Goal: Information Seeking & Learning: Learn about a topic

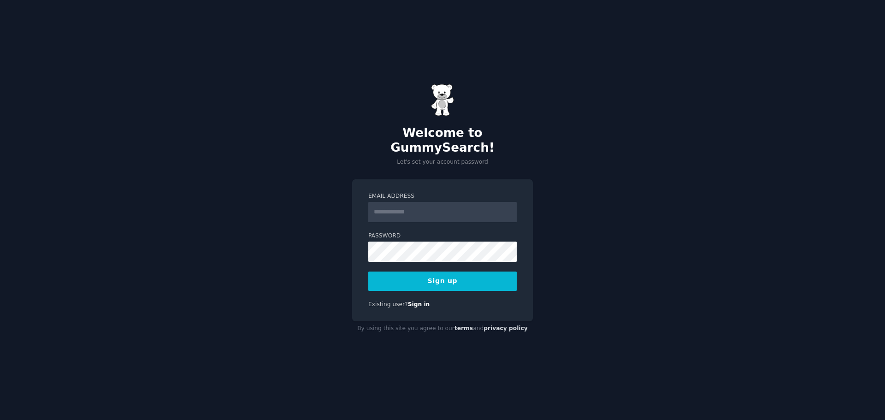
click at [408, 208] on input "Email Address" at bounding box center [442, 212] width 148 height 20
type input "**********"
click at [368, 272] on button "Sign up" at bounding box center [442, 281] width 148 height 19
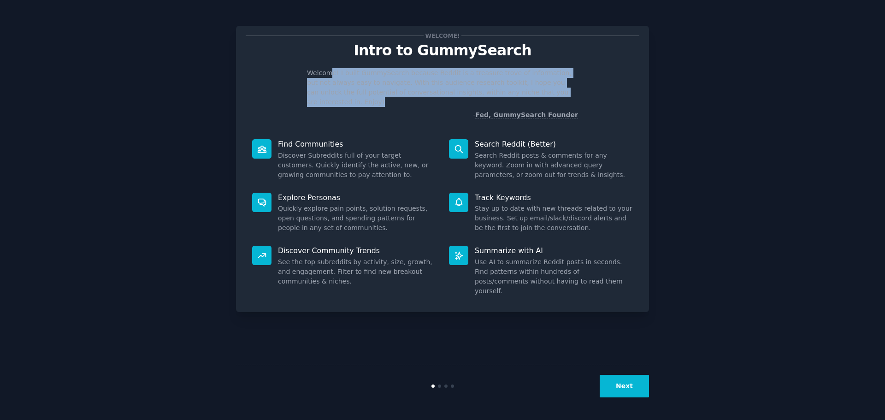
drag, startPoint x: 404, startPoint y: 75, endPoint x: 576, endPoint y: 91, distance: 172.8
click at [576, 91] on p "Welcome! I built GummySearch because Reddit is a treasure trove of information,…" at bounding box center [442, 87] width 271 height 39
click at [612, 385] on button "Next" at bounding box center [624, 386] width 49 height 23
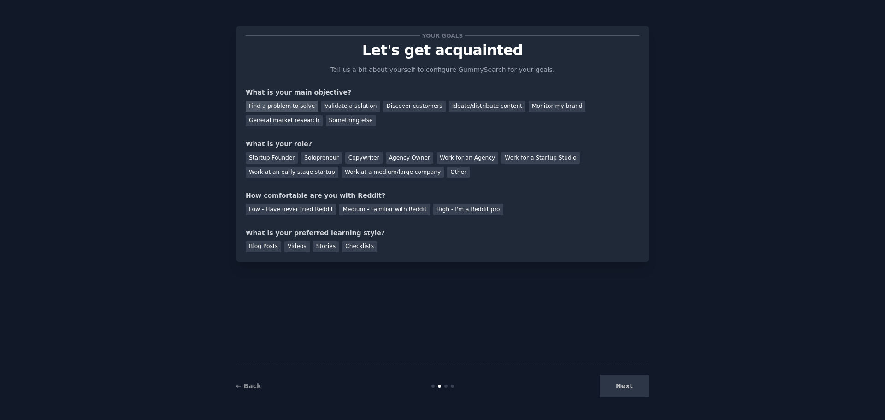
click at [279, 109] on div "Find a problem to solve" at bounding box center [282, 107] width 72 height 12
click at [336, 104] on div "Validate a solution" at bounding box center [350, 107] width 59 height 12
click at [324, 160] on div "Solopreneur" at bounding box center [321, 158] width 41 height 12
click at [362, 212] on div "Medium - Familiar with Reddit" at bounding box center [384, 210] width 90 height 12
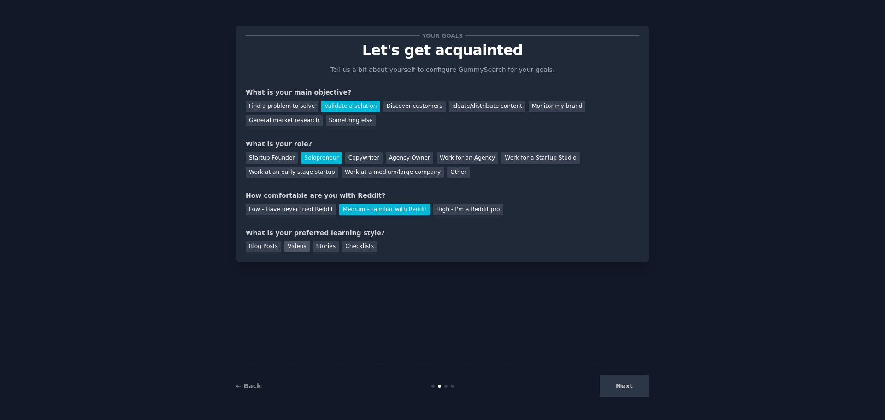
click at [300, 247] on div "Videos" at bounding box center [297, 247] width 25 height 12
click at [622, 392] on button "Next" at bounding box center [624, 386] width 49 height 23
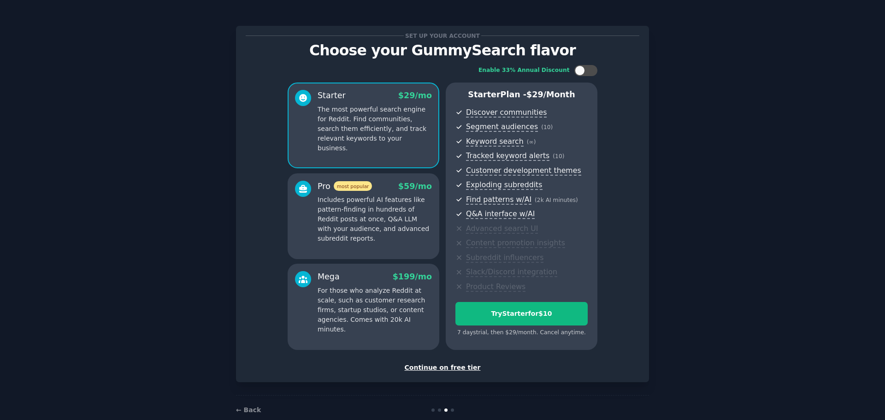
click at [460, 374] on div "Set up your account Choose your GummySearch flavor Enable 33% Annual Discount S…" at bounding box center [442, 204] width 413 height 356
drag, startPoint x: 465, startPoint y: 380, endPoint x: 465, endPoint y: 373, distance: 6.9
click at [465, 380] on div "Set up your account Choose your GummySearch flavor Enable 33% Annual Discount S…" at bounding box center [442, 204] width 413 height 356
click at [465, 368] on div "Continue on free tier" at bounding box center [443, 368] width 394 height 10
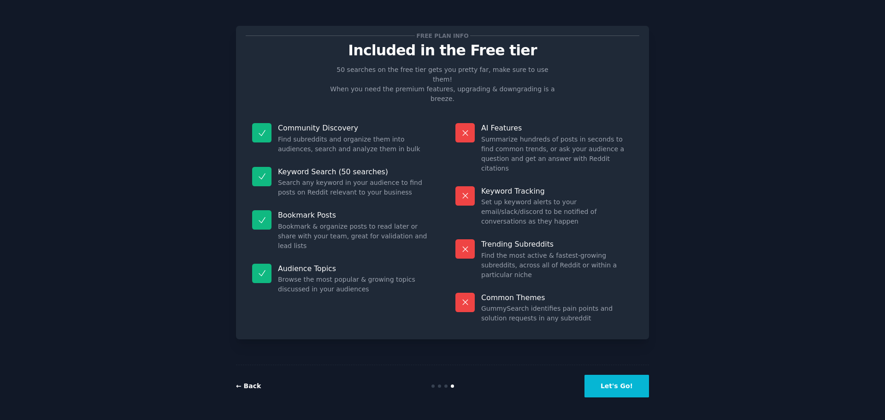
click at [247, 385] on link "← Back" at bounding box center [248, 385] width 25 height 7
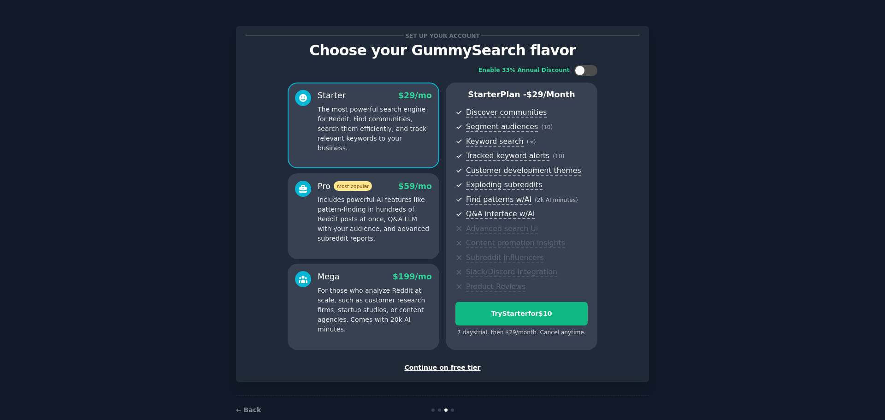
click at [440, 369] on div "Continue on free tier" at bounding box center [443, 368] width 394 height 10
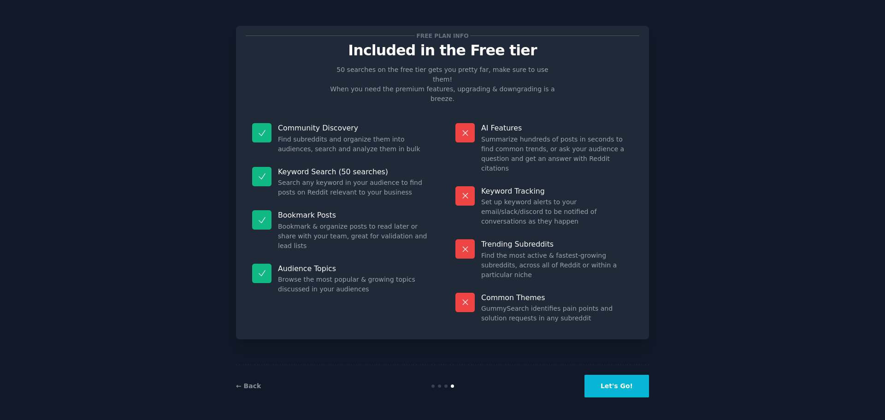
click at [611, 388] on button "Let's Go!" at bounding box center [617, 386] width 65 height 23
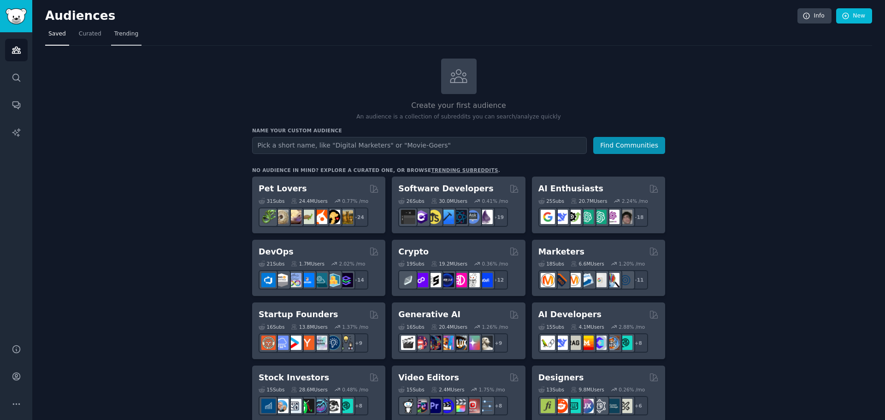
click at [115, 33] on span "Trending" at bounding box center [126, 34] width 24 height 8
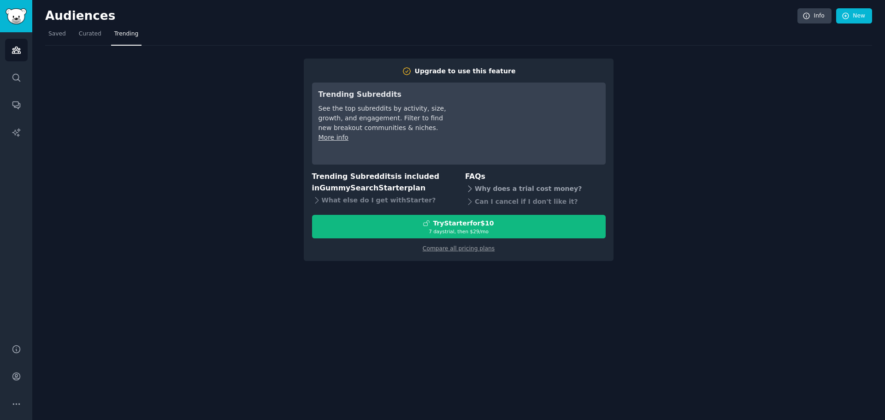
click at [469, 190] on icon at bounding box center [470, 189] width 10 height 10
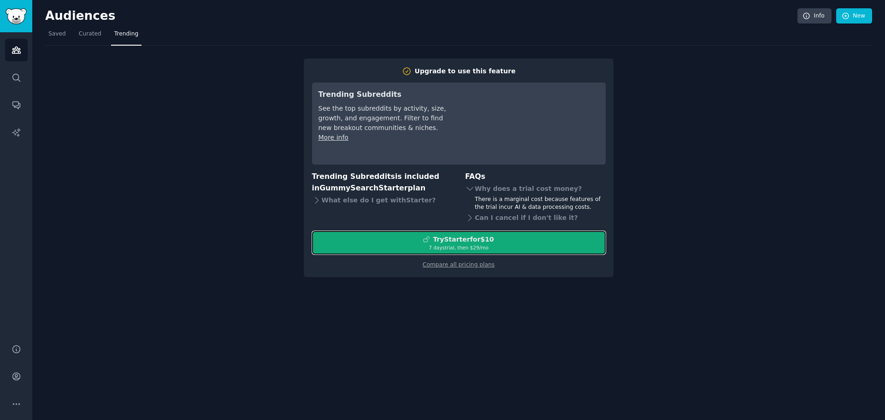
click at [479, 239] on div "Try Starter for $10" at bounding box center [463, 240] width 61 height 10
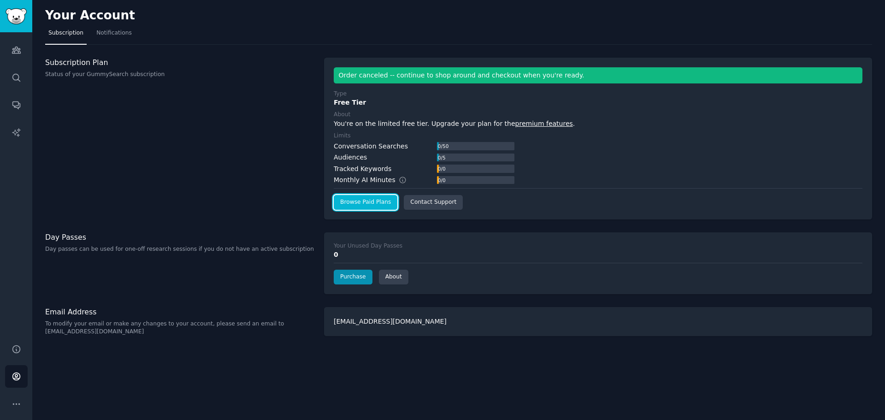
click at [366, 199] on link "Browse Paid Plans" at bounding box center [366, 202] width 64 height 15
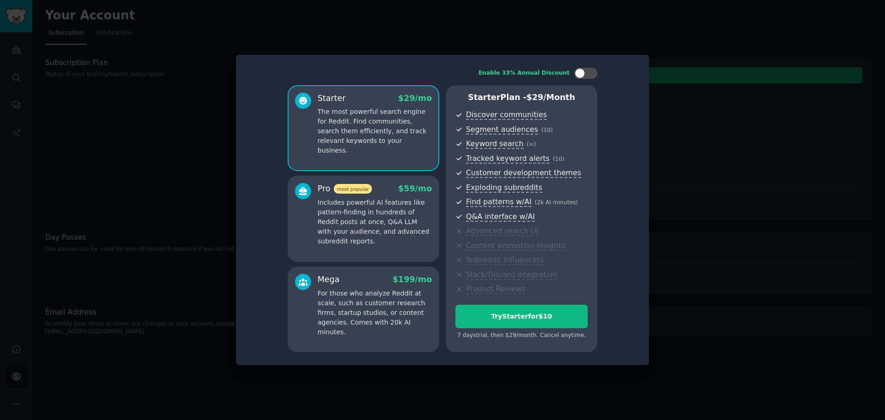
click at [333, 106] on div "Starter $ 29 /mo The most powerful search engine for Reddit. Find communities, …" at bounding box center [375, 124] width 114 height 63
click at [580, 74] on div at bounding box center [580, 73] width 10 height 10
click at [580, 73] on icon at bounding box center [580, 73] width 5 height 5
checkbox input "false"
click at [356, 144] on p "The most powerful search engine for Reddit. Find communities, search them effic…" at bounding box center [375, 131] width 114 height 48
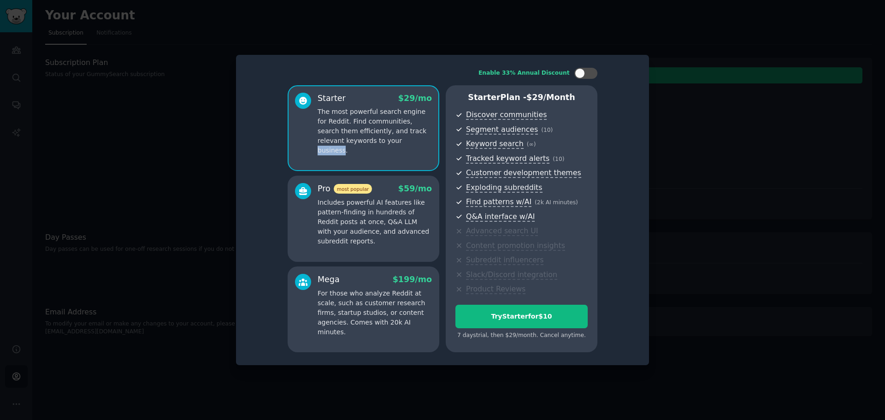
click at [356, 143] on p "The most powerful search engine for Reddit. Find communities, search them effic…" at bounding box center [375, 131] width 114 height 48
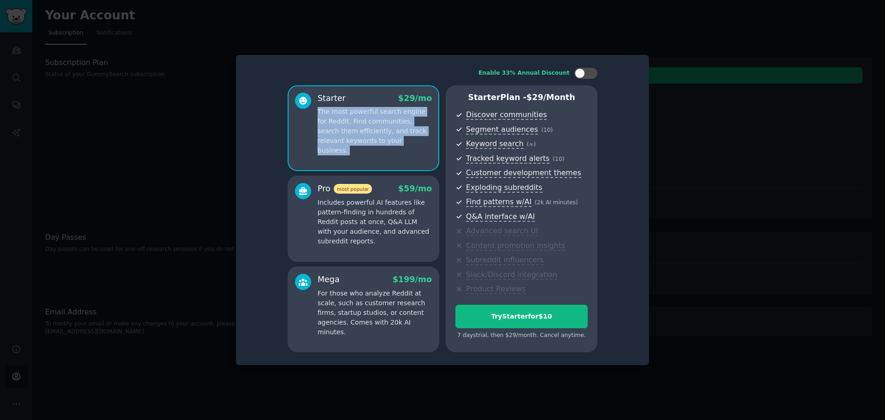
click at [356, 143] on p "The most powerful search engine for Reddit. Find communities, search them effic…" at bounding box center [375, 131] width 114 height 48
click at [417, 143] on p "The most powerful search engine for Reddit. Find communities, search them effic…" at bounding box center [375, 131] width 114 height 48
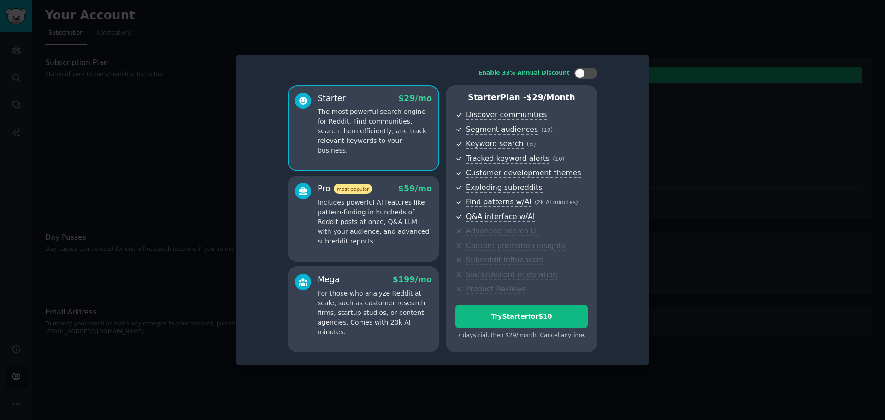
click at [417, 143] on p "The most powerful search engine for Reddit. Find communities, search them effic…" at bounding box center [375, 131] width 114 height 48
click at [371, 225] on p "Includes powerful AI features like pattern-finding in hundreds of Reddit posts …" at bounding box center [375, 222] width 114 height 48
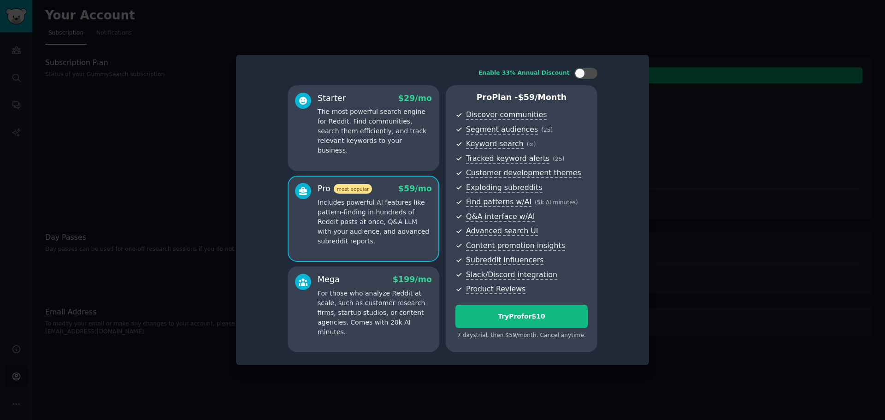
click at [380, 142] on p "The most powerful search engine for Reddit. Find communities, search them effic…" at bounding box center [375, 131] width 114 height 48
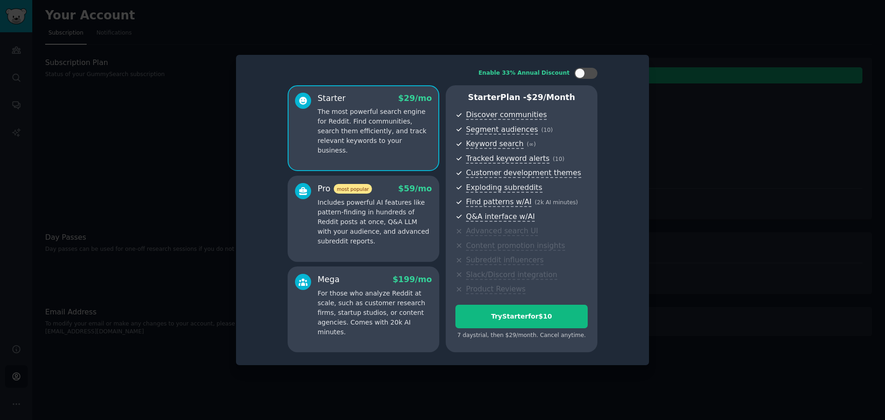
click at [400, 239] on p "Includes powerful AI features like pattern-finding in hundreds of Reddit posts …" at bounding box center [375, 222] width 114 height 48
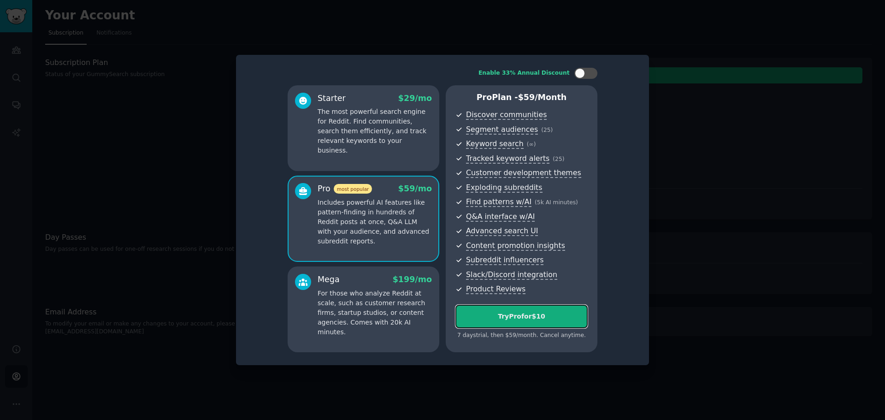
click at [550, 320] on div "Try Pro for $10" at bounding box center [521, 317] width 131 height 10
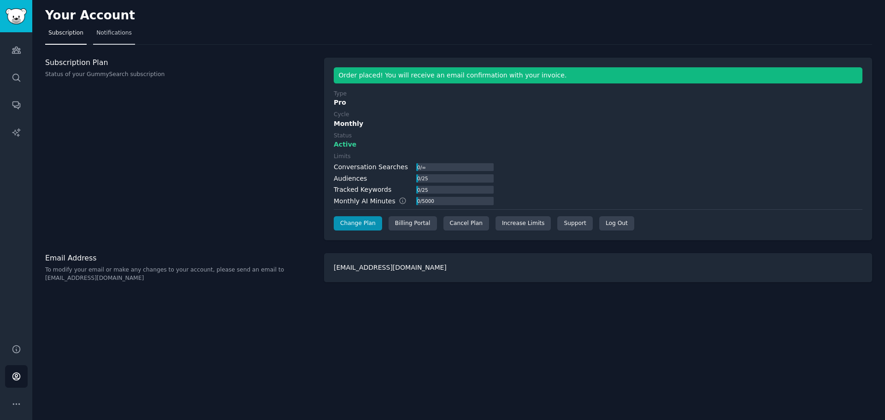
click at [103, 36] on span "Notifications" at bounding box center [114, 33] width 36 height 8
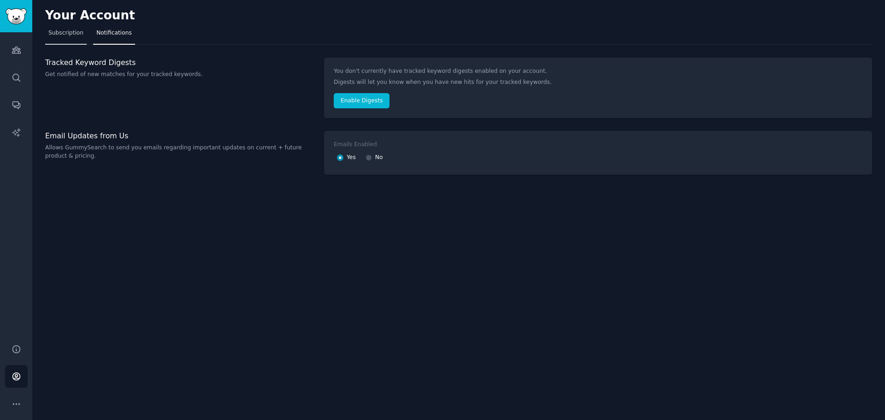
click at [71, 36] on span "Subscription" at bounding box center [65, 33] width 35 height 8
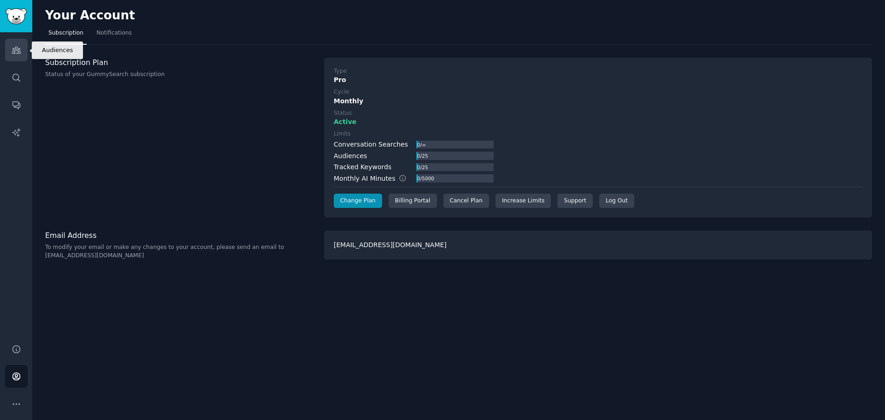
click at [11, 57] on link "Audiences" at bounding box center [16, 50] width 23 height 23
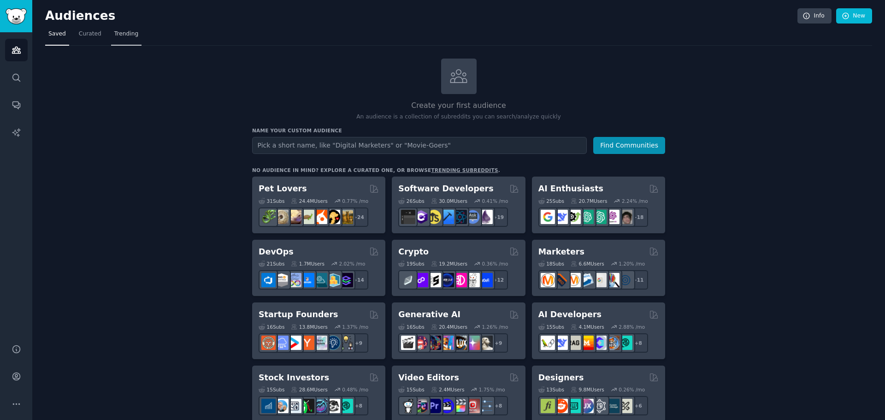
click at [111, 28] on link "Trending" at bounding box center [126, 36] width 30 height 19
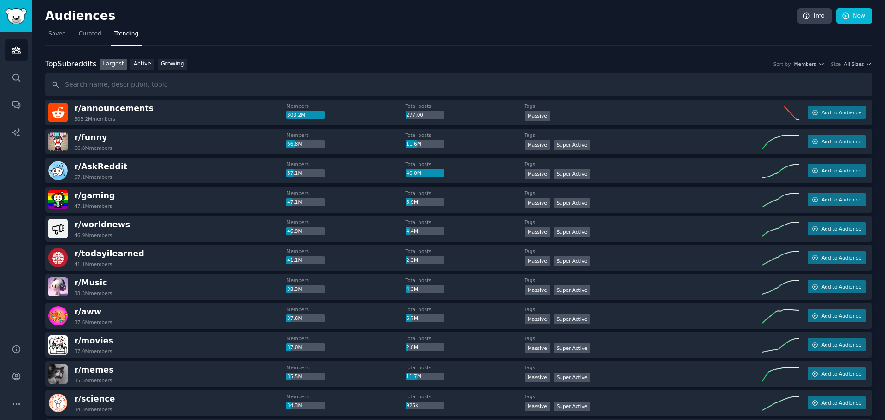
click at [192, 202] on div "r/ gaming 47.1M members" at bounding box center [167, 199] width 238 height 19
click at [158, 65] on link "Growing" at bounding box center [173, 65] width 30 height 12
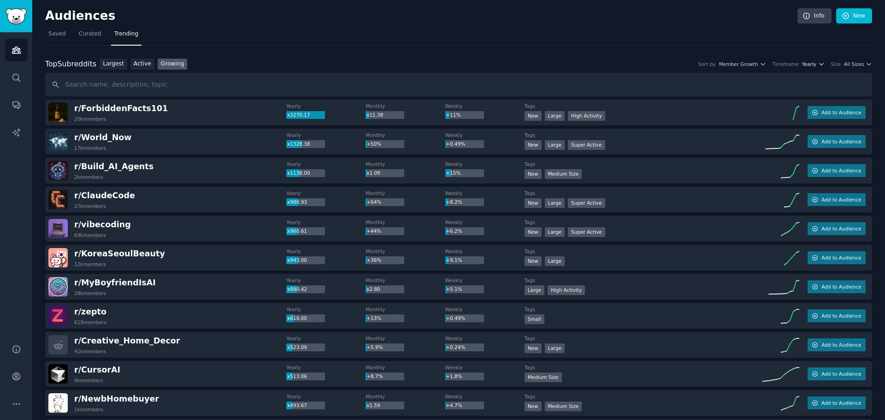
click at [813, 65] on span "Yearly" at bounding box center [809, 64] width 14 height 6
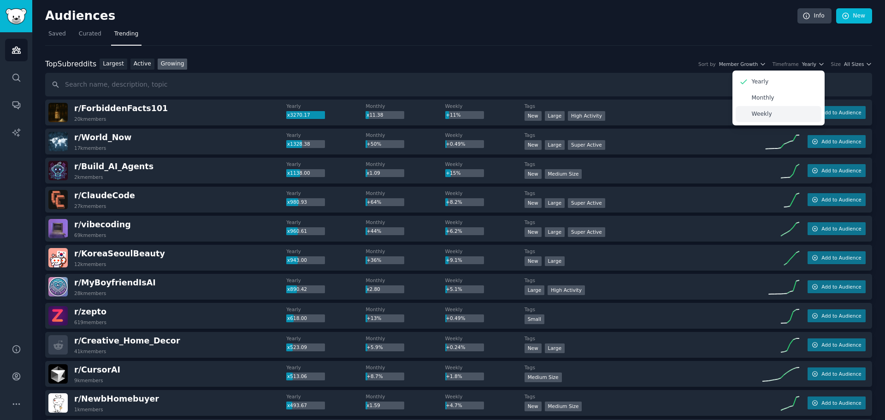
click at [790, 110] on div "Weekly" at bounding box center [779, 114] width 86 height 16
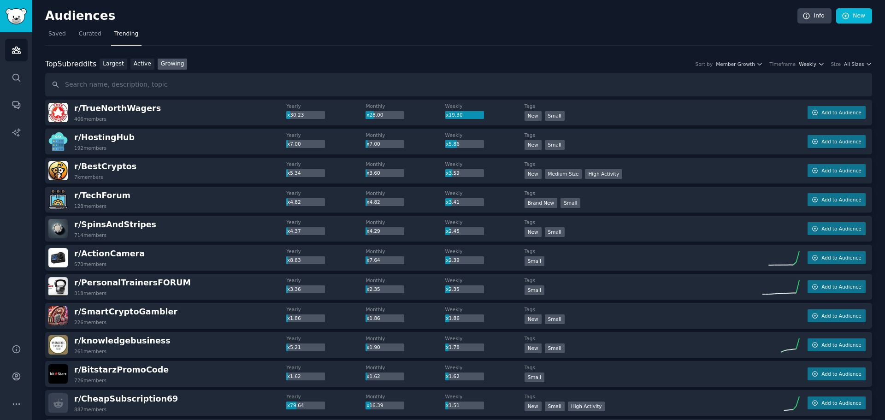
click at [812, 67] on span "Weekly" at bounding box center [808, 64] width 18 height 6
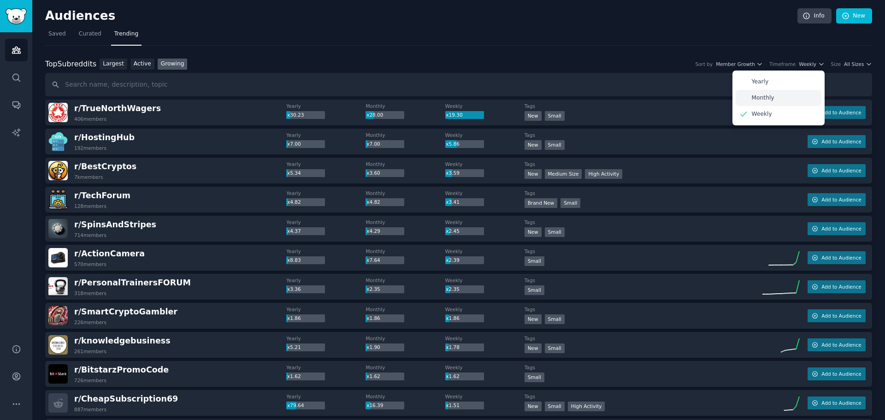
click at [775, 101] on p "Monthly" at bounding box center [763, 98] width 23 height 8
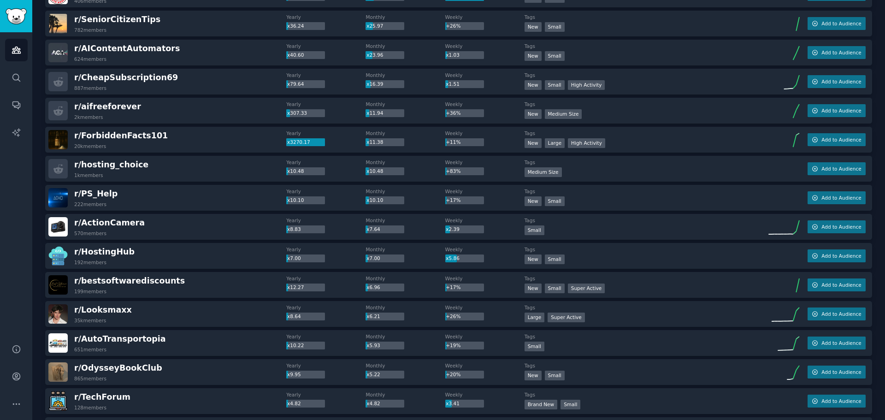
scroll to position [184, 0]
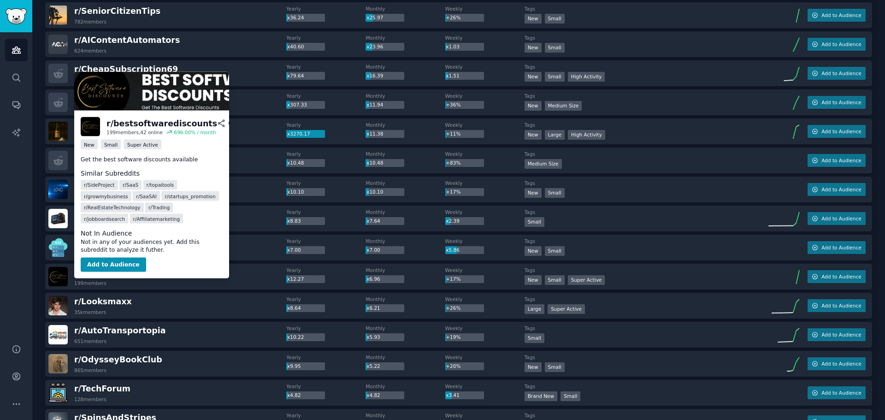
drag, startPoint x: 136, startPoint y: 273, endPoint x: 104, endPoint y: 233, distance: 50.6
click at [104, 238] on dd "Not in any of your audiences yet. Add this subreddit to analyze it futher." at bounding box center [152, 246] width 142 height 16
drag, startPoint x: 197, startPoint y: 124, endPoint x: 113, endPoint y: 124, distance: 84.4
click at [113, 124] on h2 "r/ bestsoftwarediscounts" at bounding box center [172, 124] width 130 height 12
copy div "bestsoftwarediscounts"
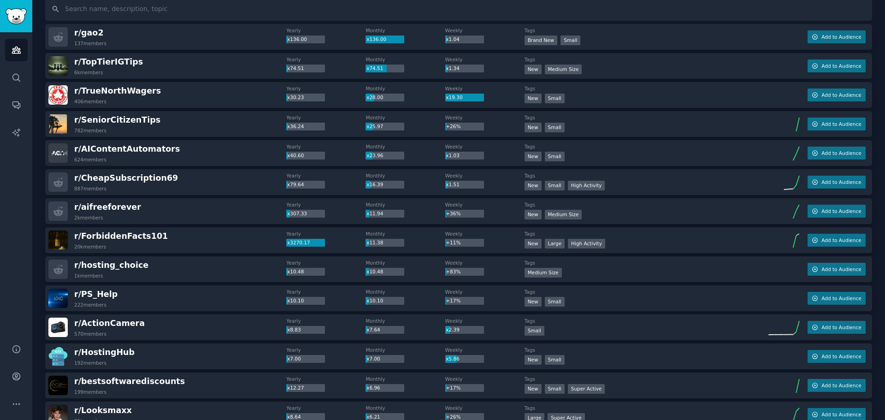
scroll to position [0, 0]
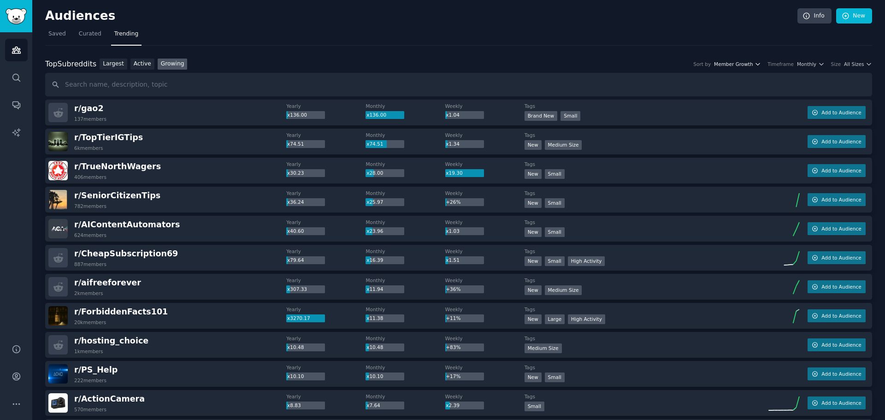
click at [761, 66] on icon "button" at bounding box center [758, 64] width 6 height 6
click at [806, 59] on div "Top Subreddits Top Subreddits Largest Active Growing Sort by Member Growth Memb…" at bounding box center [458, 65] width 827 height 12
click at [813, 65] on span "Monthly" at bounding box center [806, 64] width 19 height 6
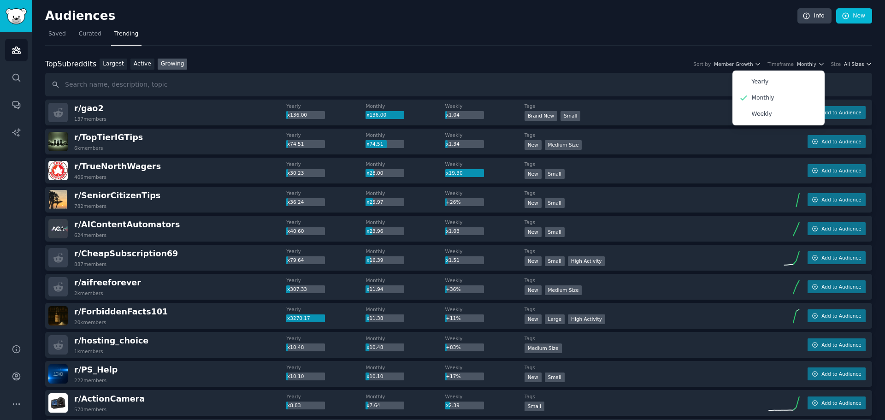
click at [867, 65] on icon "button" at bounding box center [869, 64] width 6 height 6
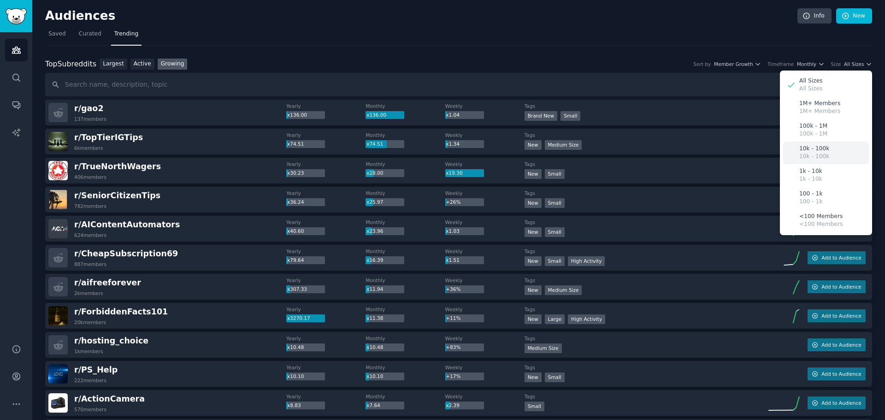
click at [823, 160] on p "10k - 100k" at bounding box center [815, 157] width 30 height 8
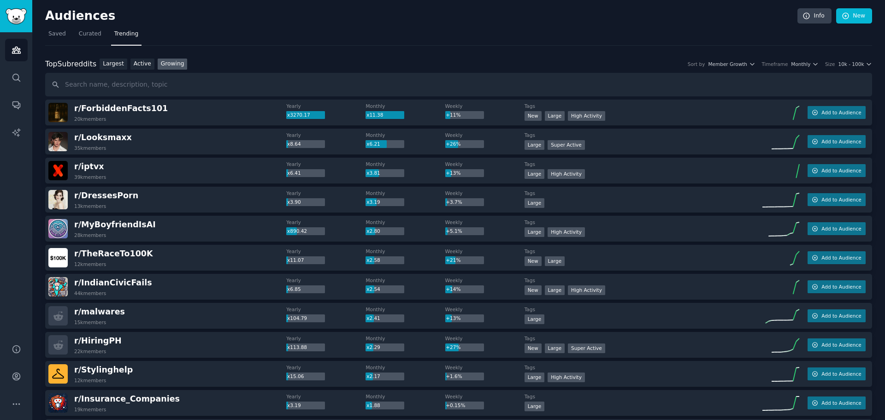
click at [307, 61] on div "Top Subreddits Top Subreddits Largest Active Growing Sort by Member Growth Time…" at bounding box center [458, 65] width 827 height 12
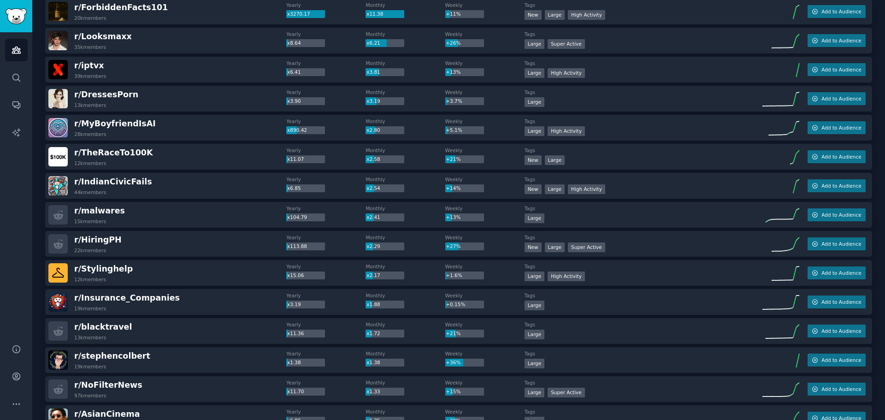
scroll to position [92, 0]
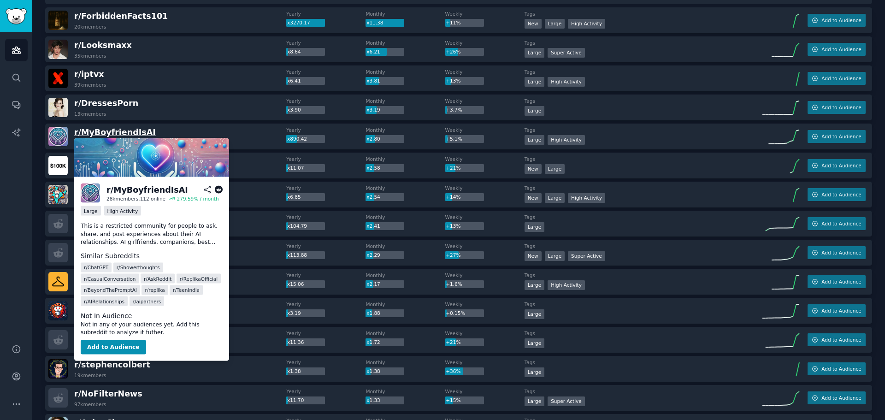
drag, startPoint x: 135, startPoint y: 135, endPoint x: 117, endPoint y: 134, distance: 18.0
click at [117, 134] on span "r/ [PERSON_NAME]" at bounding box center [115, 132] width 82 height 9
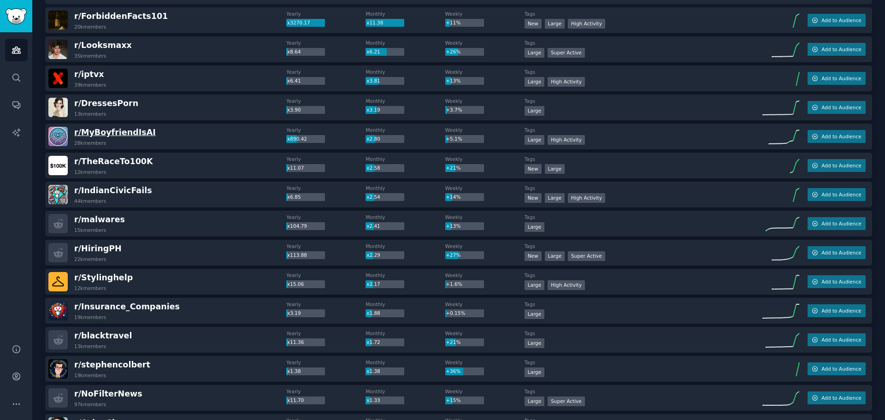
click at [97, 131] on span "r/ [PERSON_NAME]" at bounding box center [115, 132] width 82 height 9
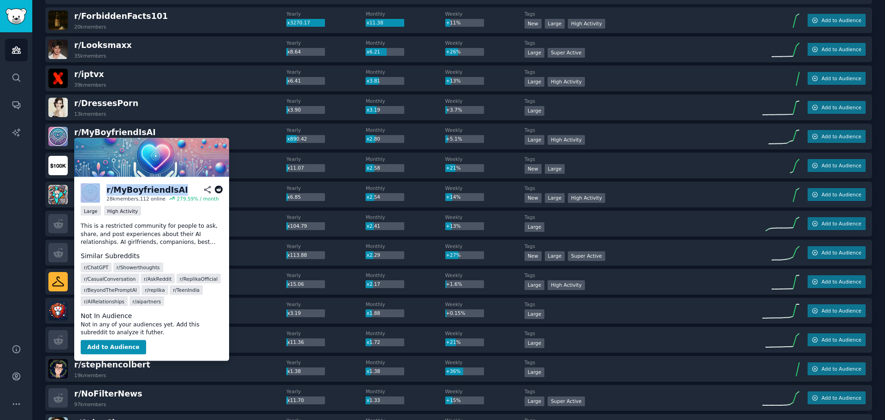
drag, startPoint x: 178, startPoint y: 190, endPoint x: 101, endPoint y: 189, distance: 77.5
click at [101, 189] on div "r/ MyBoyfriendIsAI 28k members, 112 online 279.59 % / month" at bounding box center [152, 193] width 142 height 19
copy div "r/ [PERSON_NAME]"
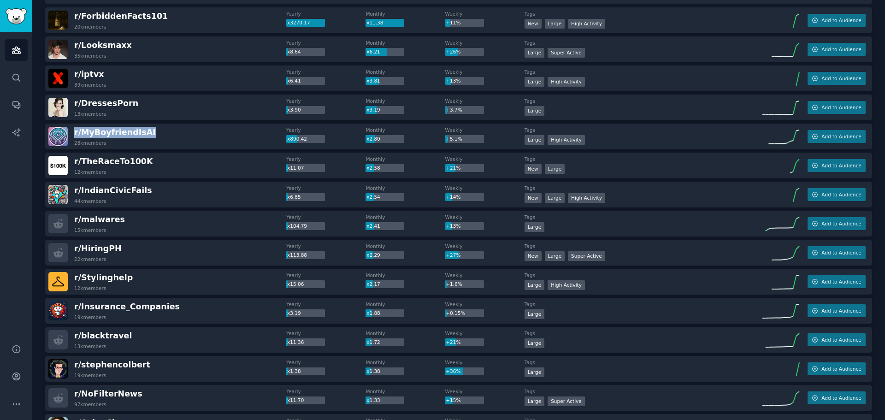
drag, startPoint x: 150, startPoint y: 131, endPoint x: 71, endPoint y: 132, distance: 78.9
click at [71, 132] on div "r/ [PERSON_NAME] 28k members" at bounding box center [167, 136] width 238 height 19
copy span "r/ [PERSON_NAME]"
click at [159, 177] on div "r/ TheRaceTo100K 12k members Yearly x11.07 Monthly x2.58 Weekly +21% Tags New L…" at bounding box center [458, 166] width 827 height 26
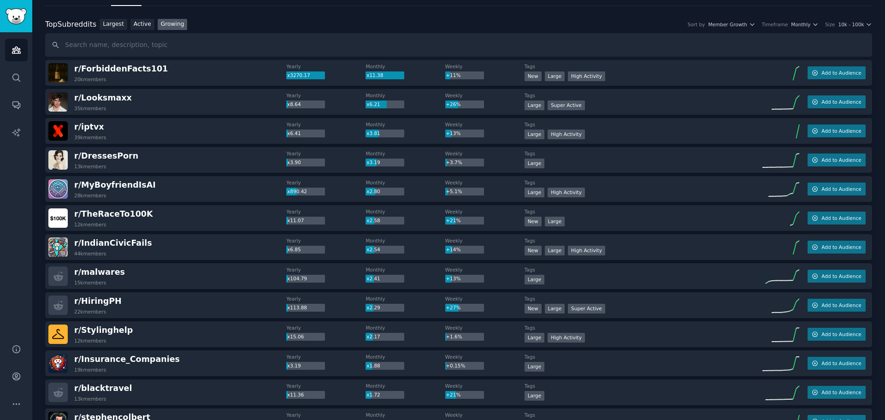
scroll to position [0, 0]
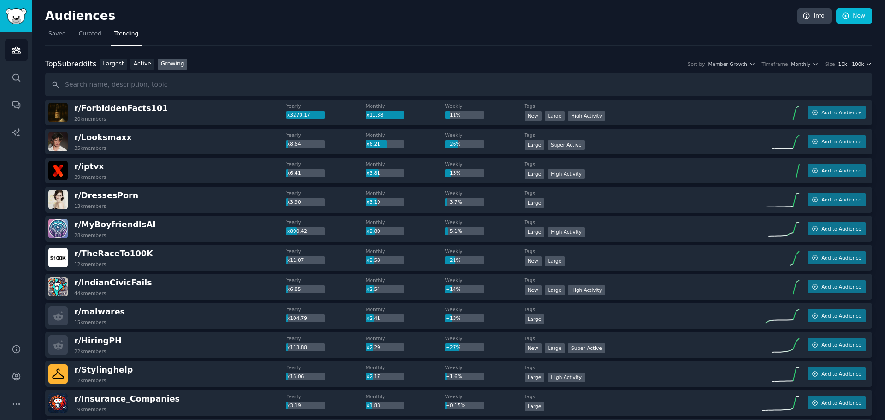
click at [853, 63] on span "10k - 100k" at bounding box center [851, 64] width 26 height 6
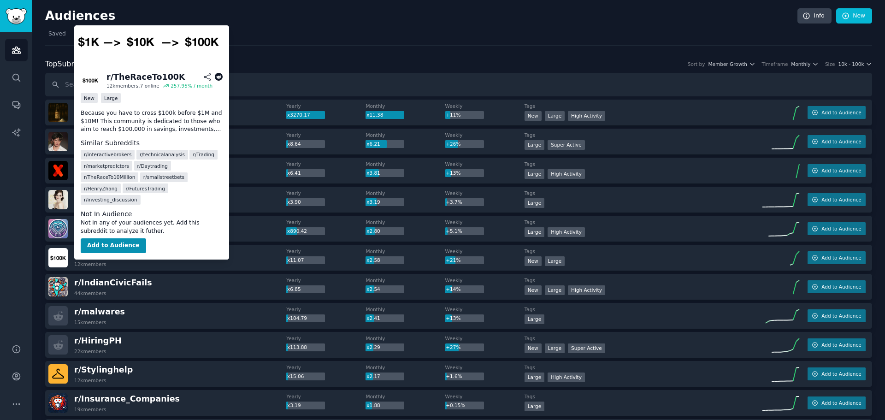
drag, startPoint x: 146, startPoint y: 255, endPoint x: 81, endPoint y: 256, distance: 64.6
click at [81, 256] on div "r/ TheRaceTo100K 12k members" at bounding box center [167, 257] width 238 height 19
copy span "TheRaceTo100K"
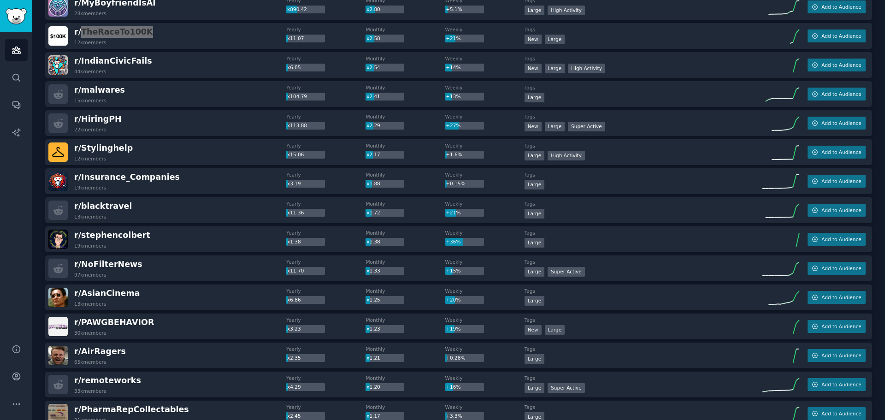
scroll to position [231, 0]
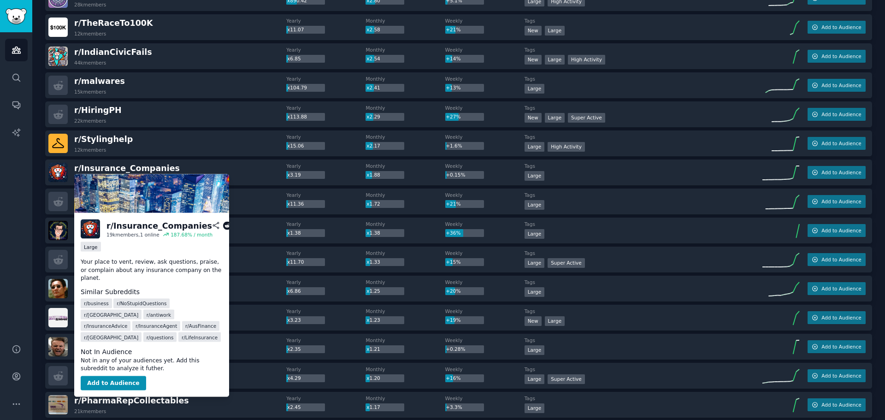
drag, startPoint x: 150, startPoint y: 171, endPoint x: 196, endPoint y: 163, distance: 46.9
click at [196, 163] on div "r/ Insurance_Companies 19k members" at bounding box center [167, 172] width 238 height 19
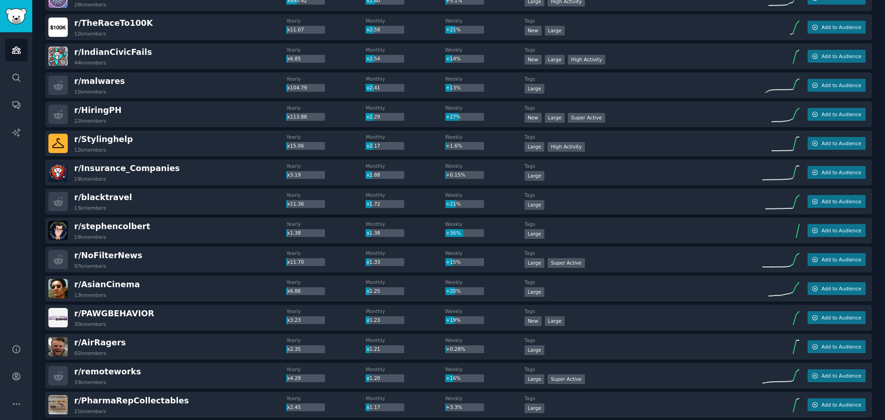
drag, startPoint x: 155, startPoint y: 171, endPoint x: 176, endPoint y: 167, distance: 21.1
click at [176, 167] on div "r/ Insurance_Companies 19k members" at bounding box center [167, 172] width 238 height 19
click at [144, 169] on span "r/ Insurance_Companies" at bounding box center [127, 168] width 106 height 9
drag, startPoint x: 163, startPoint y: 168, endPoint x: 73, endPoint y: 171, distance: 90.0
click at [73, 171] on div "r/ Insurance_Companies 19k members" at bounding box center [167, 172] width 238 height 19
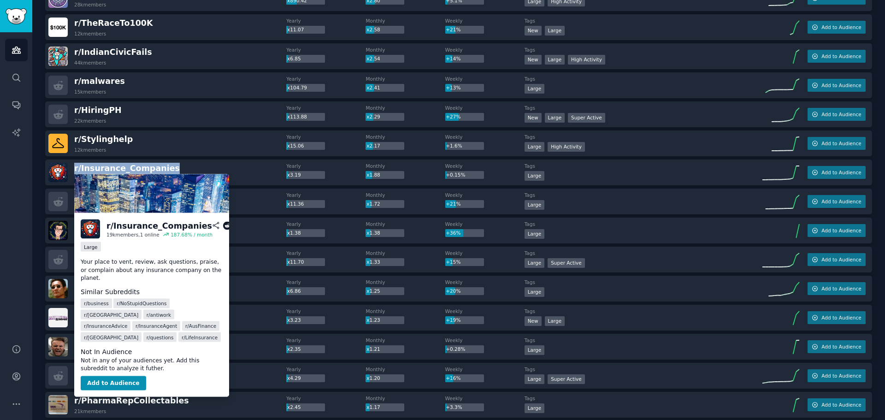
copy span "r/ Insurance_Companies"
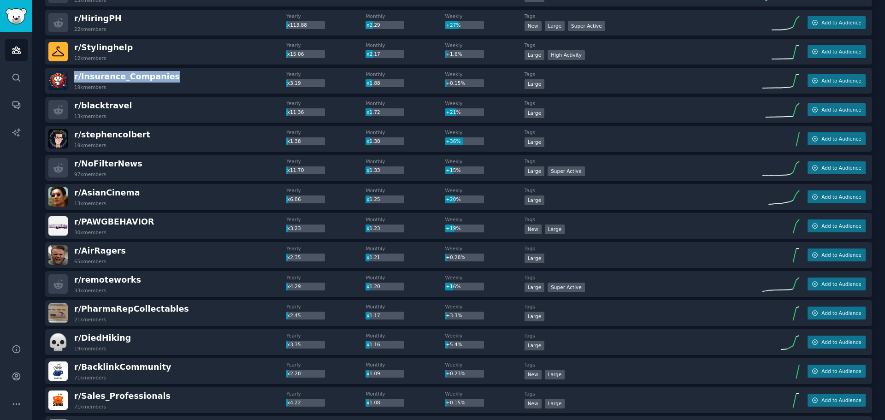
scroll to position [323, 0]
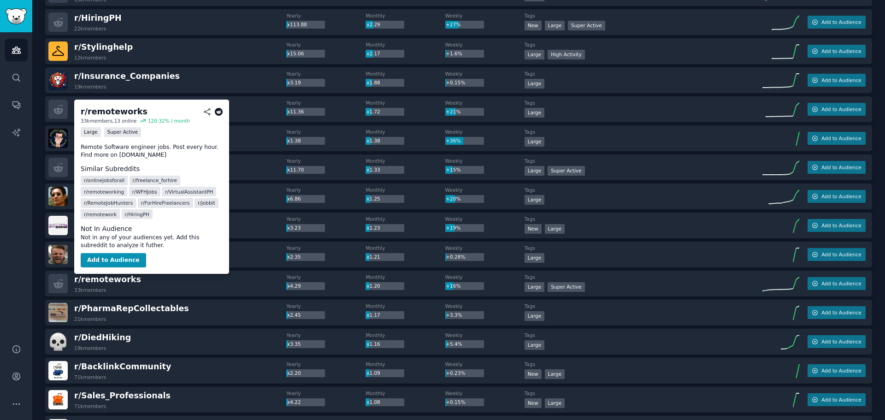
drag, startPoint x: 121, startPoint y: 283, endPoint x: 100, endPoint y: 231, distance: 56.1
click at [100, 231] on dt "Not In Audience" at bounding box center [152, 229] width 142 height 10
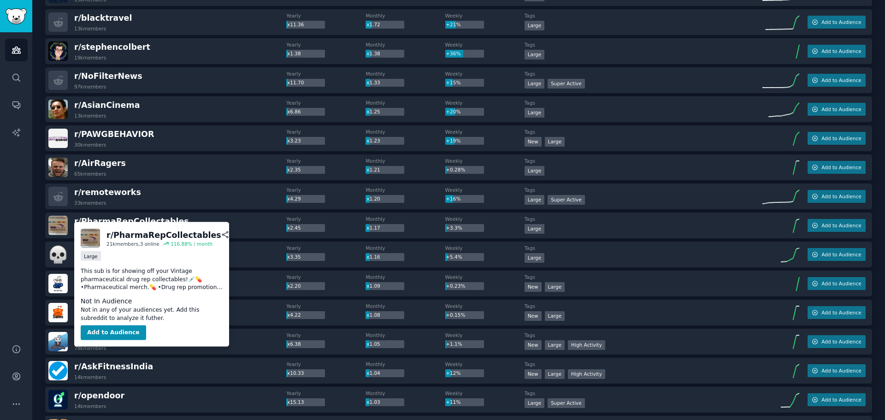
scroll to position [415, 0]
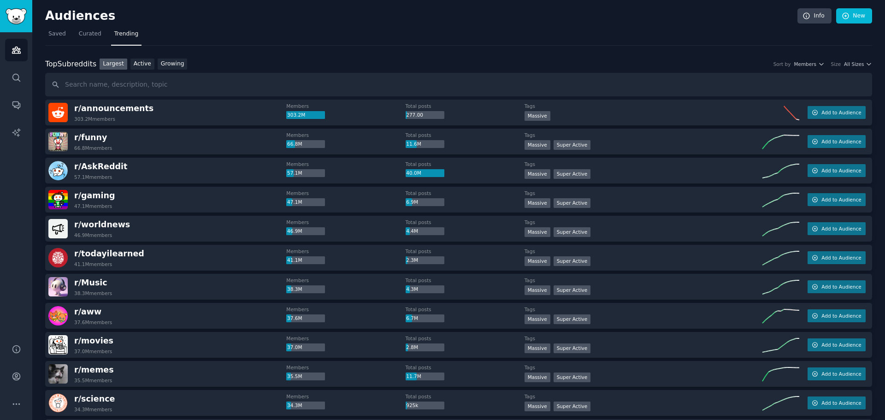
drag, startPoint x: 133, startPoint y: 283, endPoint x: 112, endPoint y: 247, distance: 41.6
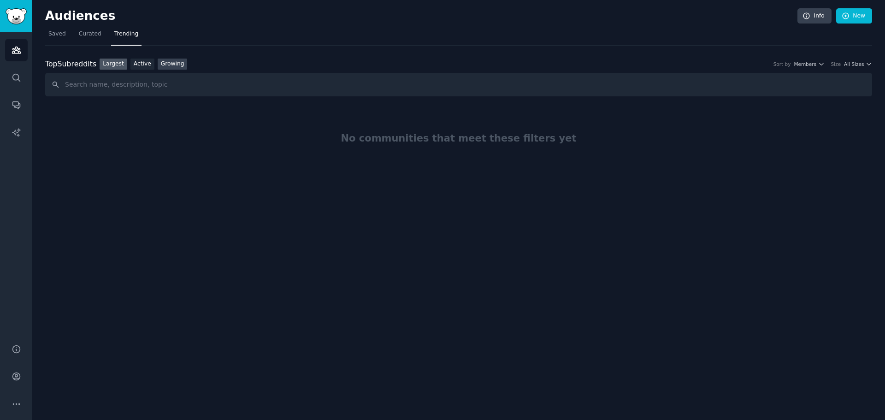
click at [163, 67] on link "Growing" at bounding box center [173, 65] width 30 height 12
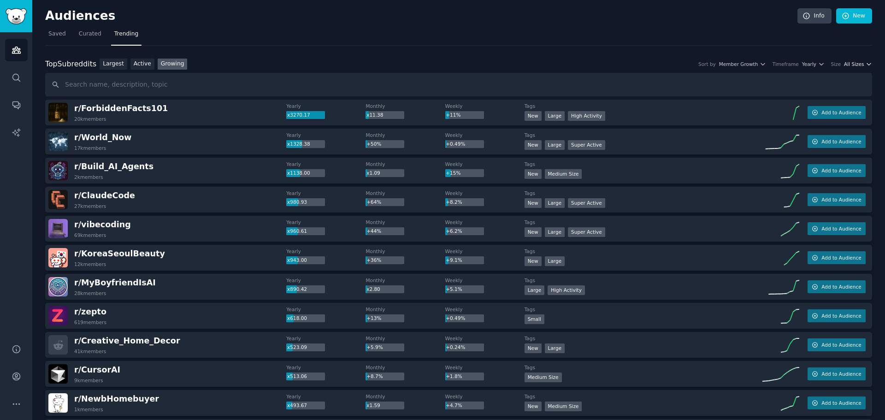
click at [863, 62] on button "All Sizes" at bounding box center [858, 64] width 28 height 6
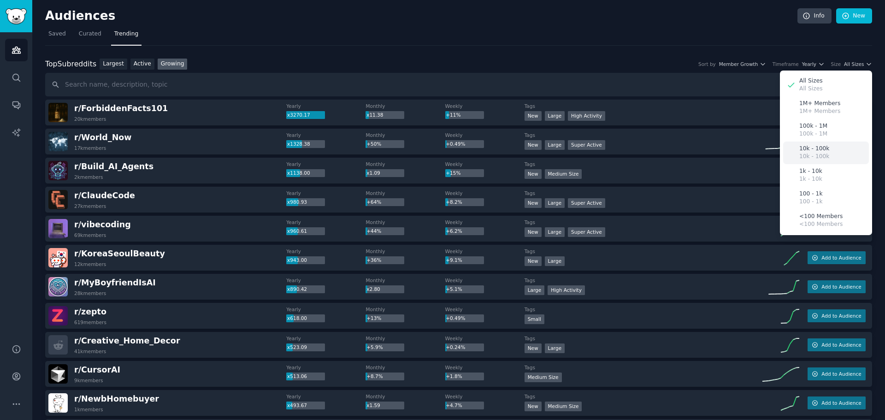
click at [816, 161] on div "10k - 100k 10k - 100k" at bounding box center [827, 153] width 86 height 23
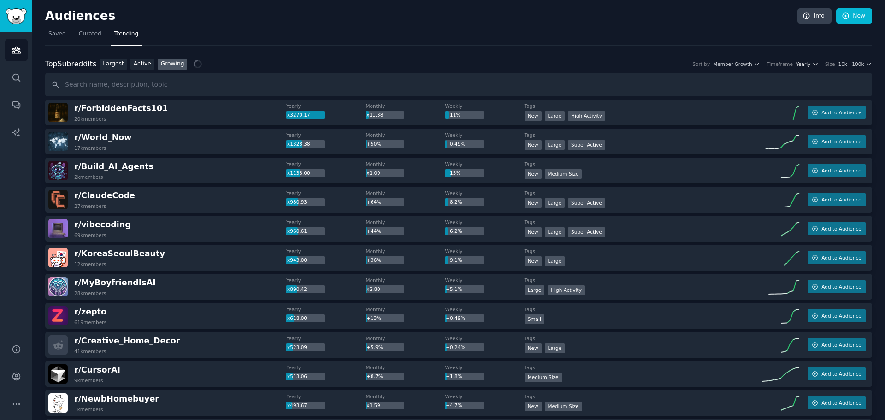
click at [805, 64] on span "Yearly" at bounding box center [803, 64] width 14 height 6
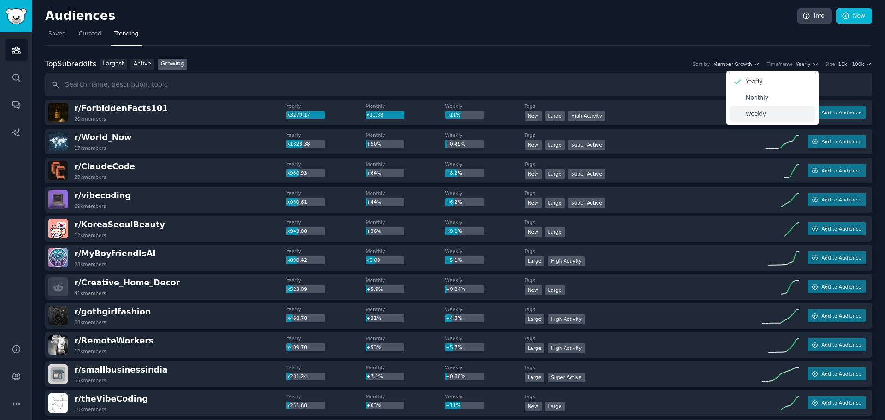
click at [771, 114] on div "Weekly" at bounding box center [773, 114] width 86 height 16
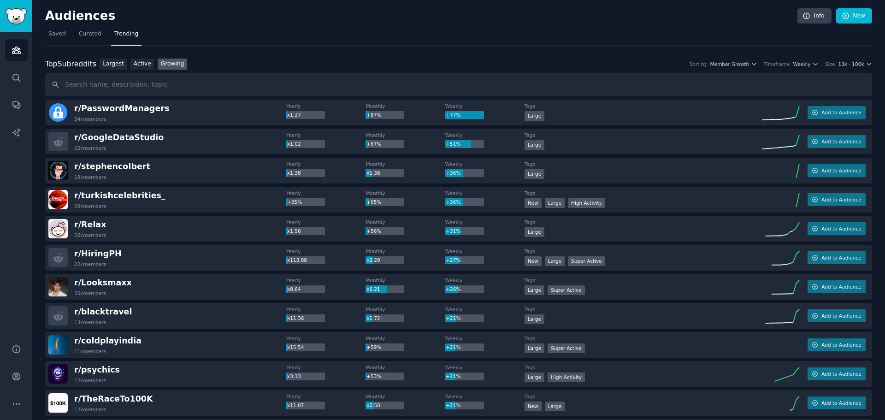
click at [748, 61] on span "Member Growth" at bounding box center [730, 64] width 39 height 6
click at [313, 59] on div "Top Subreddits Top Subreddits Largest Active Growing Sort by Member Growth Time…" at bounding box center [458, 65] width 827 height 12
drag, startPoint x: 122, startPoint y: 108, endPoint x: 262, endPoint y: 50, distance: 152.0
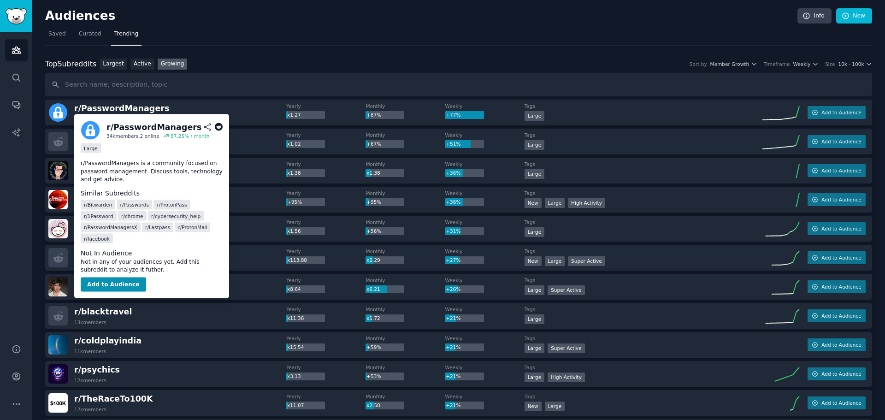
drag, startPoint x: 131, startPoint y: 110, endPoint x: 199, endPoint y: 98, distance: 68.8
drag, startPoint x: 151, startPoint y: 109, endPoint x: 75, endPoint y: 112, distance: 75.7
click at [75, 112] on span "r/ PasswordManagers" at bounding box center [121, 108] width 95 height 9
copy span "r/ PasswordManagers"
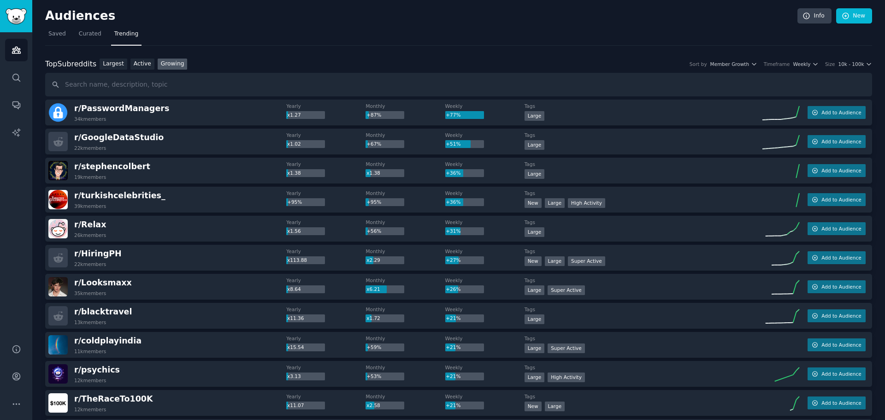
drag, startPoint x: 165, startPoint y: 184, endPoint x: 267, endPoint y: 49, distance: 169.8
click at [93, 37] on span "Curated" at bounding box center [90, 34] width 23 height 8
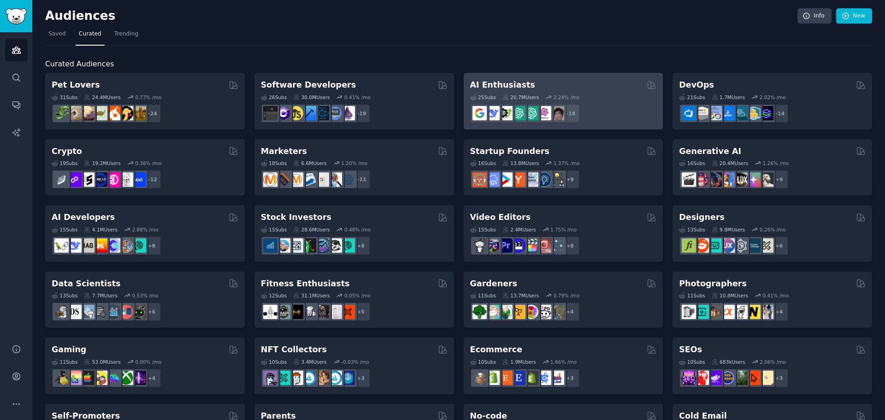
click at [622, 113] on div "+ 18" at bounding box center [563, 113] width 187 height 19
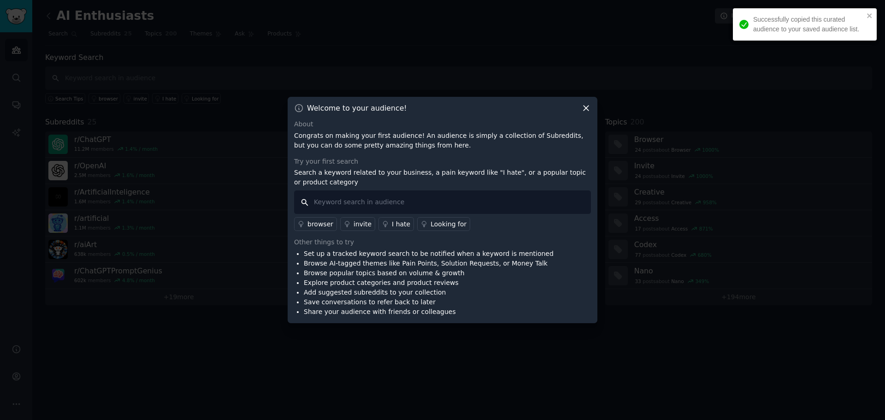
click at [385, 197] on input "text" at bounding box center [442, 202] width 297 height 24
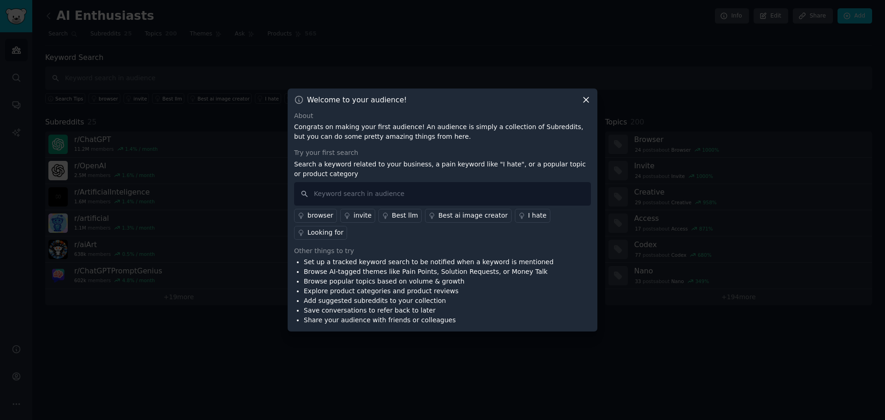
click at [528, 220] on div "I hate" at bounding box center [537, 216] width 18 height 10
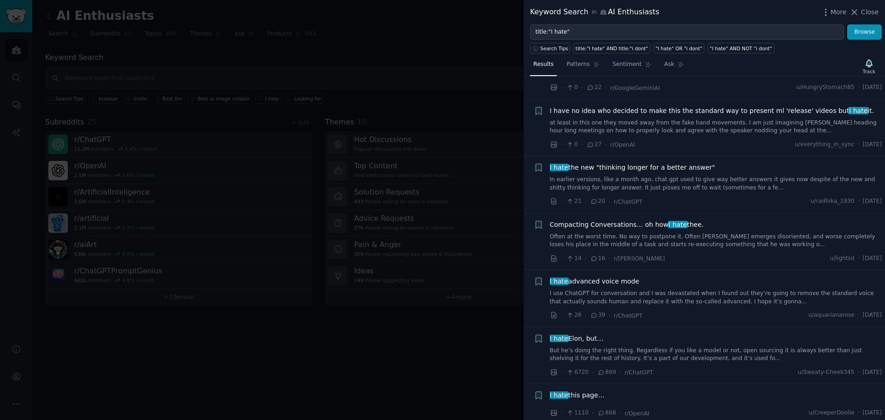
scroll to position [600, 0]
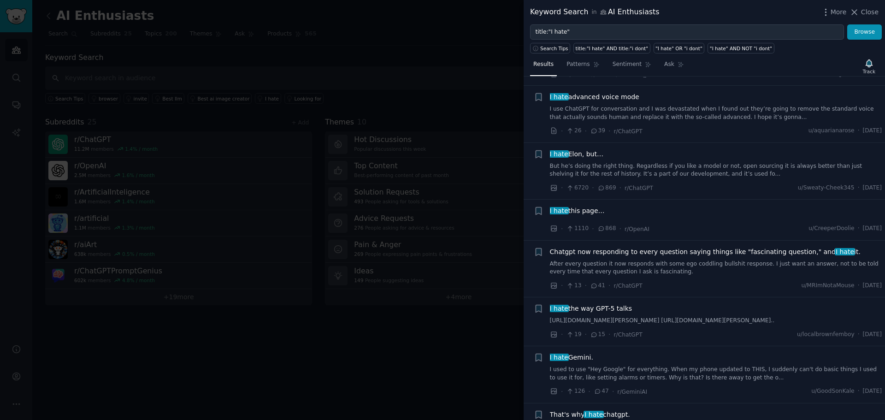
click at [421, 339] on div at bounding box center [442, 210] width 885 height 420
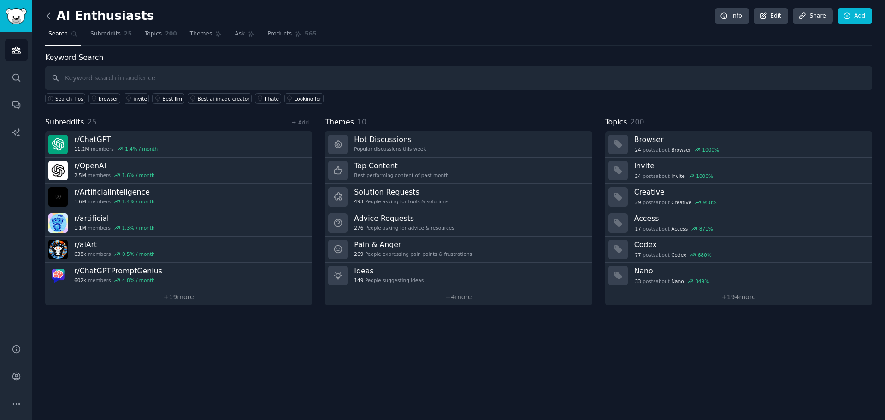
click at [48, 16] on icon at bounding box center [49, 16] width 10 height 10
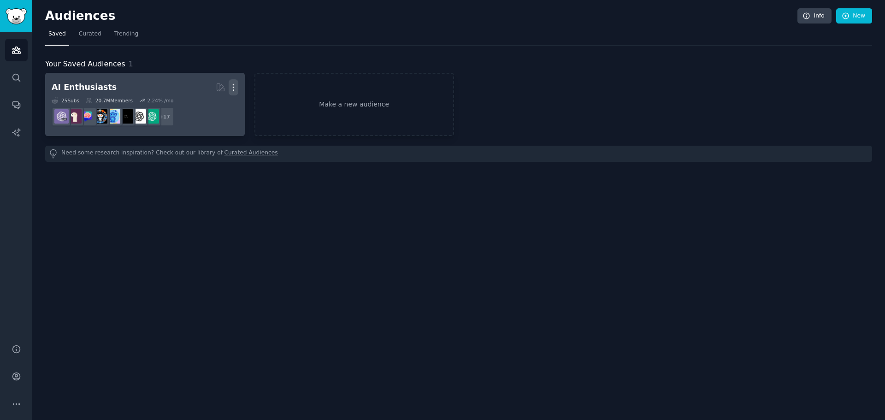
click at [232, 91] on icon "button" at bounding box center [234, 88] width 10 height 10
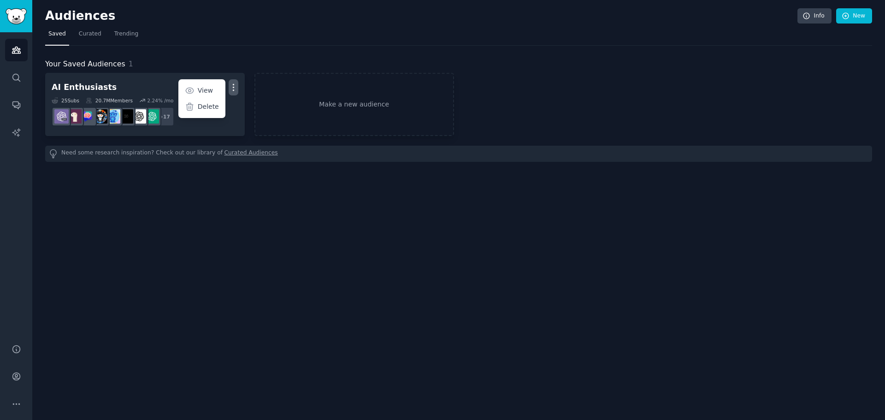
click at [208, 54] on div "Your Saved Audiences 1 AI Enthusiasts More View Delete 25 Sub s 20.7M Members 2…" at bounding box center [458, 104] width 827 height 116
click at [115, 34] on span "Trending" at bounding box center [126, 34] width 24 height 8
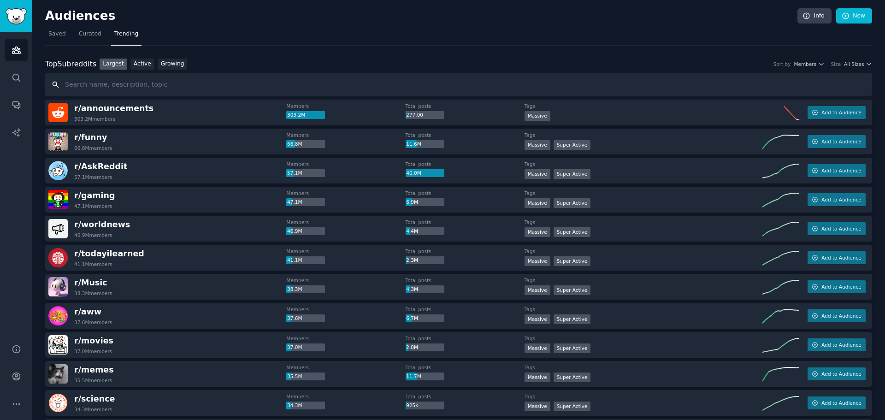
click at [149, 82] on input "text" at bounding box center [458, 85] width 827 height 24
click at [857, 65] on span "All Sizes" at bounding box center [854, 64] width 20 height 6
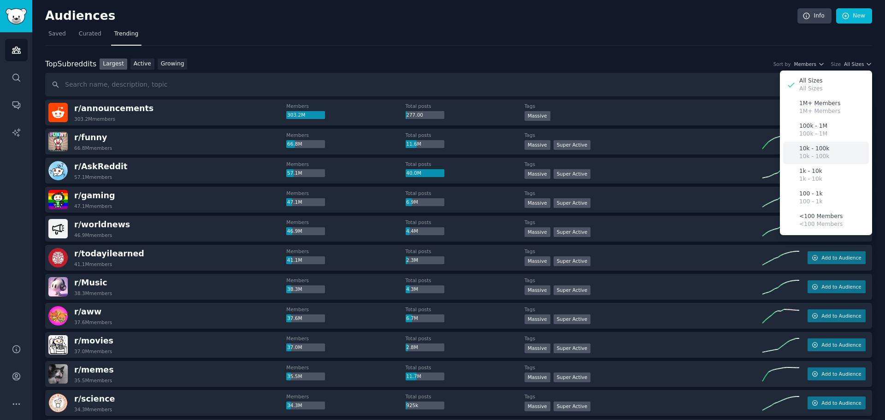
click at [817, 156] on p "10k - 100k" at bounding box center [815, 157] width 30 height 8
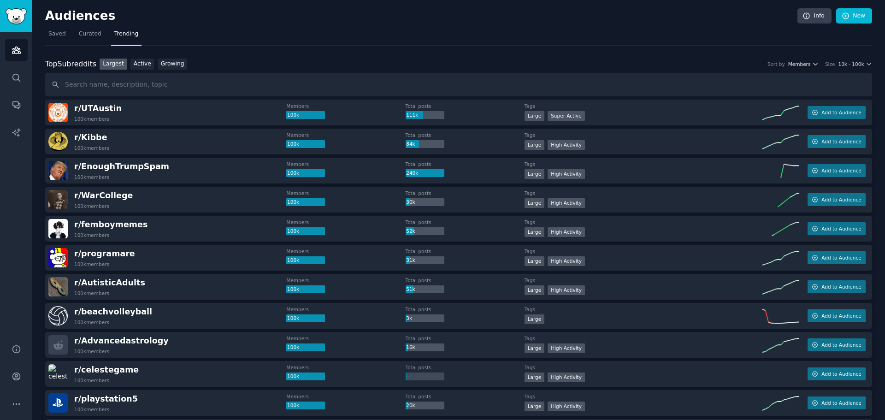
click at [805, 61] on span "Members" at bounding box center [800, 64] width 23 height 6
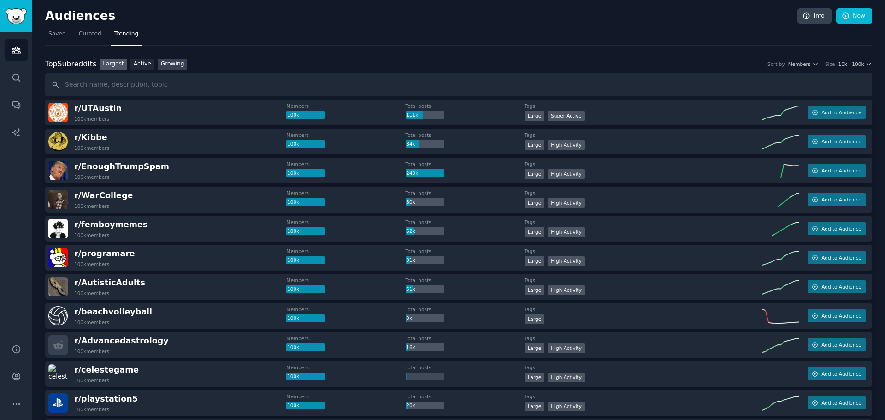
click at [158, 65] on link "Growing" at bounding box center [173, 65] width 30 height 12
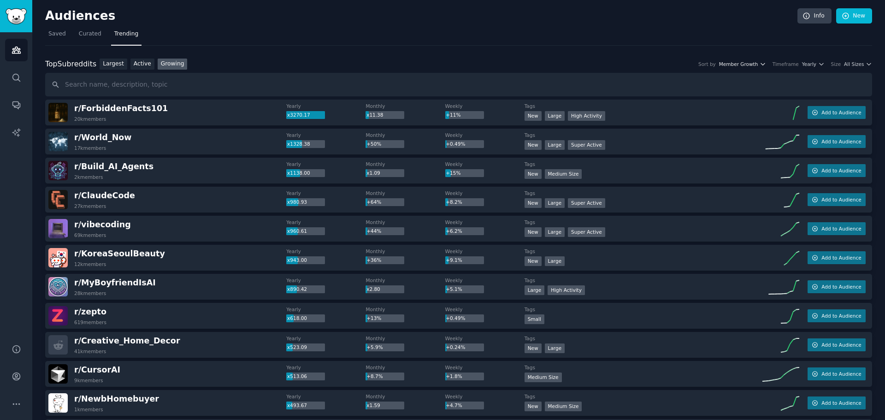
click at [754, 63] on span "Member Growth" at bounding box center [738, 64] width 39 height 6
click at [332, 75] on input "text" at bounding box center [458, 85] width 827 height 24
click at [222, 89] on input "text" at bounding box center [458, 85] width 827 height 24
type input "s"
click at [868, 66] on icon "button" at bounding box center [869, 64] width 6 height 6
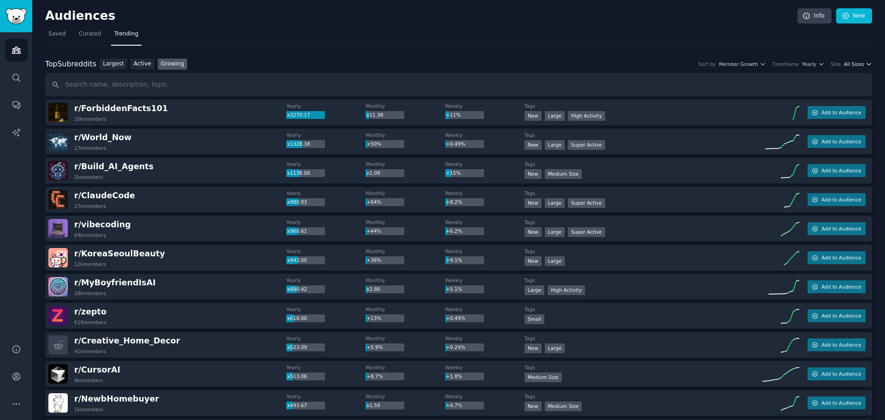
click at [852, 66] on span "All Sizes" at bounding box center [854, 64] width 20 height 6
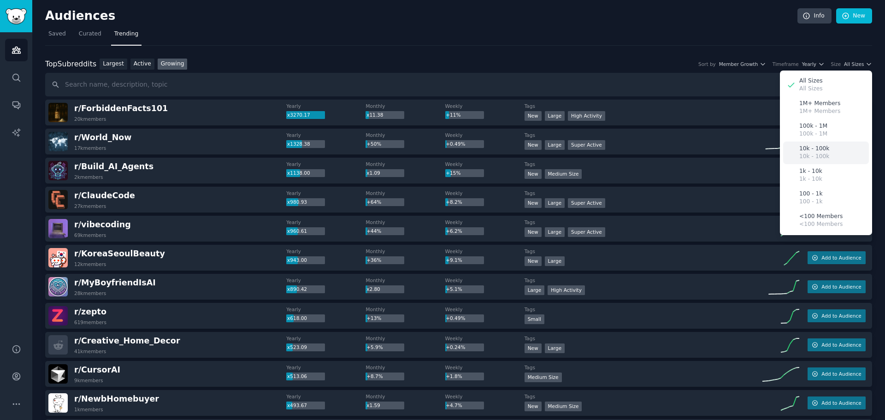
click at [823, 154] on p "10k - 100k" at bounding box center [815, 157] width 30 height 8
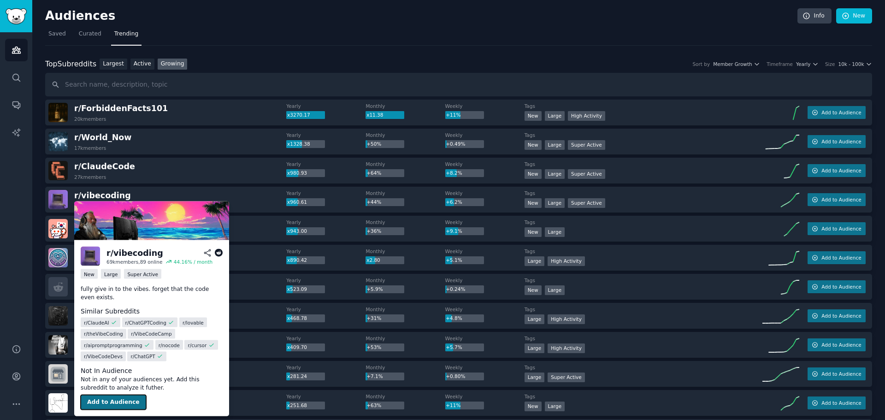
click at [111, 395] on button "Add to Audience" at bounding box center [113, 402] width 65 height 15
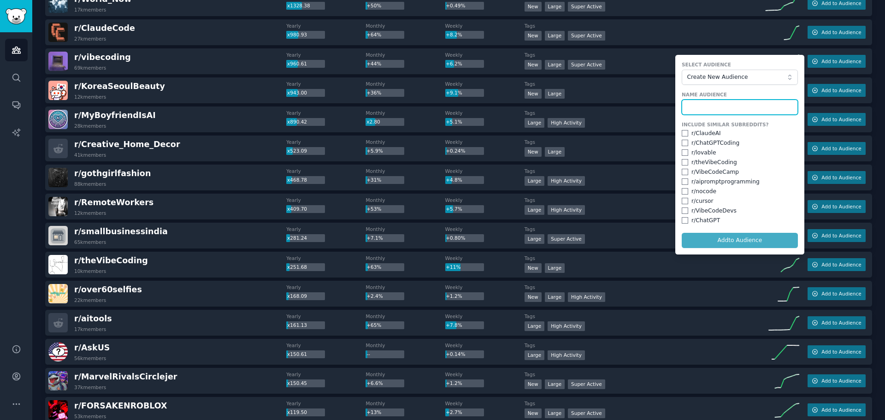
scroll to position [46, 0]
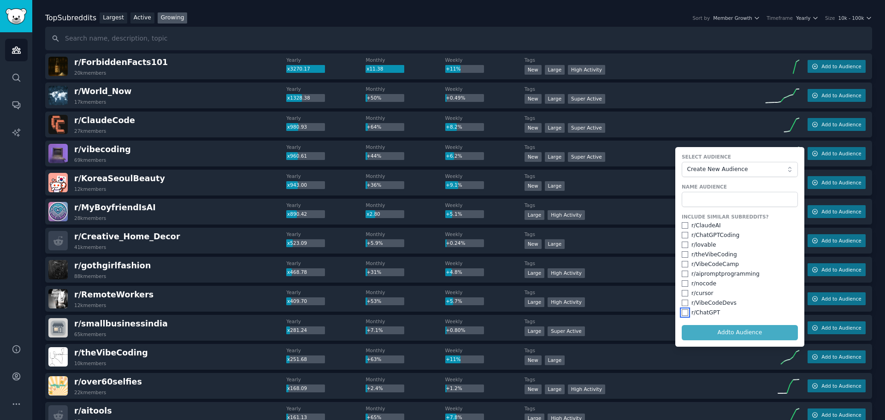
click at [684, 314] on input "checkbox" at bounding box center [685, 312] width 6 height 6
checkbox input "true"
click at [683, 304] on input "checkbox" at bounding box center [685, 303] width 6 height 6
checkbox input "true"
click at [683, 295] on input "checkbox" at bounding box center [685, 293] width 6 height 6
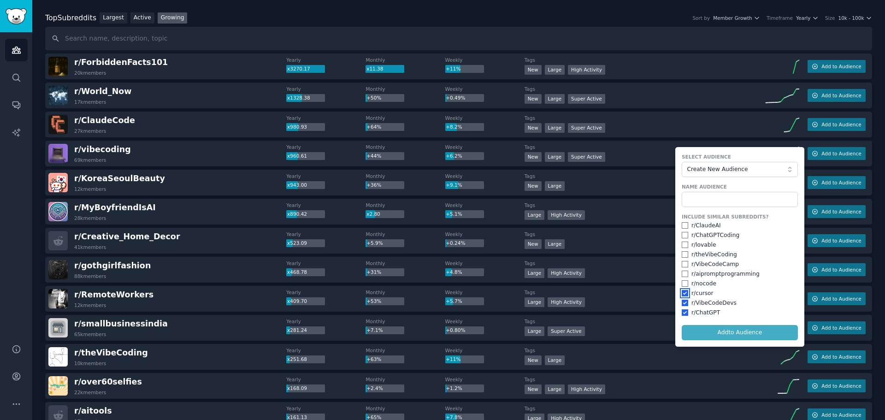
checkbox input "true"
click at [683, 284] on input "checkbox" at bounding box center [685, 283] width 6 height 6
checkbox input "true"
click at [684, 272] on input "checkbox" at bounding box center [685, 274] width 6 height 6
checkbox input "true"
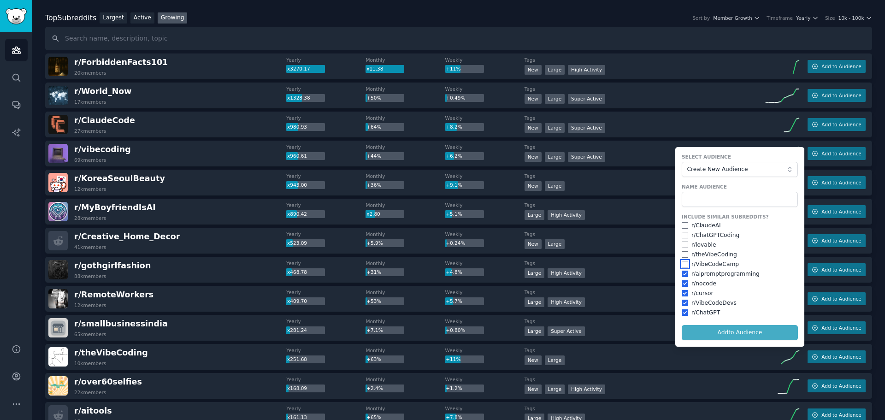
click at [685, 267] on input "checkbox" at bounding box center [685, 264] width 6 height 6
checkbox input "true"
click at [686, 258] on input "checkbox" at bounding box center [685, 254] width 6 height 6
checkbox input "true"
click at [685, 248] on input "checkbox" at bounding box center [685, 245] width 6 height 6
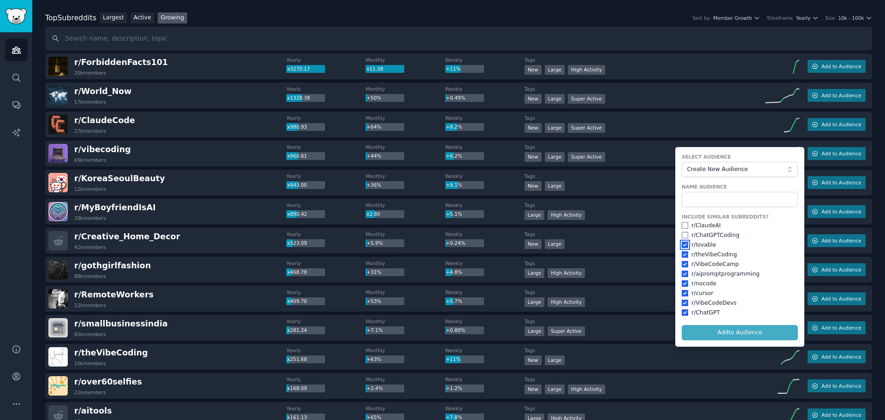
checkbox input "true"
click at [683, 232] on input "checkbox" at bounding box center [685, 235] width 6 height 6
checkbox input "true"
click at [683, 224] on input "checkbox" at bounding box center [685, 225] width 6 height 6
checkbox input "true"
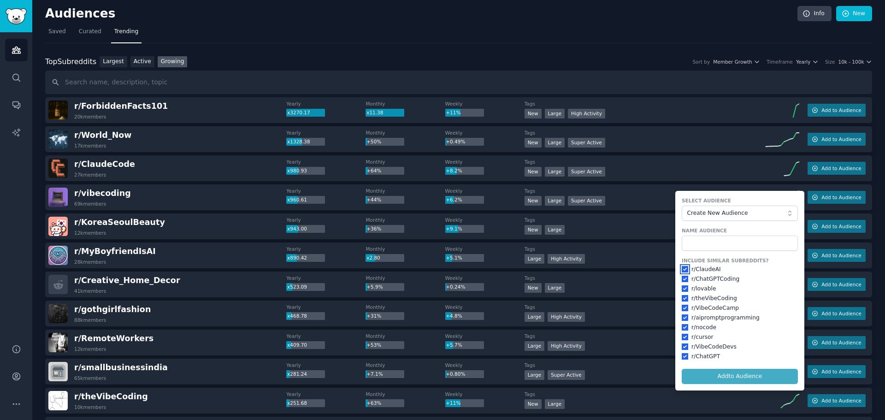
scroll to position [0, 0]
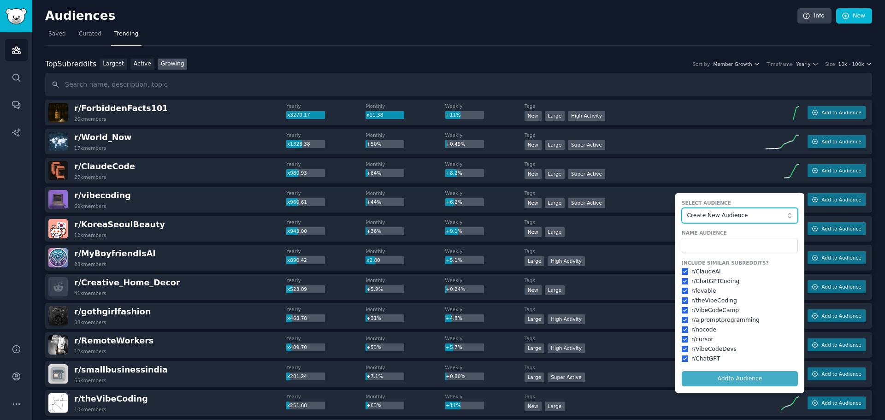
click at [718, 219] on span "Create New Audience" at bounding box center [737, 216] width 101 height 8
click at [719, 218] on span "Create New Audience" at bounding box center [737, 216] width 101 height 8
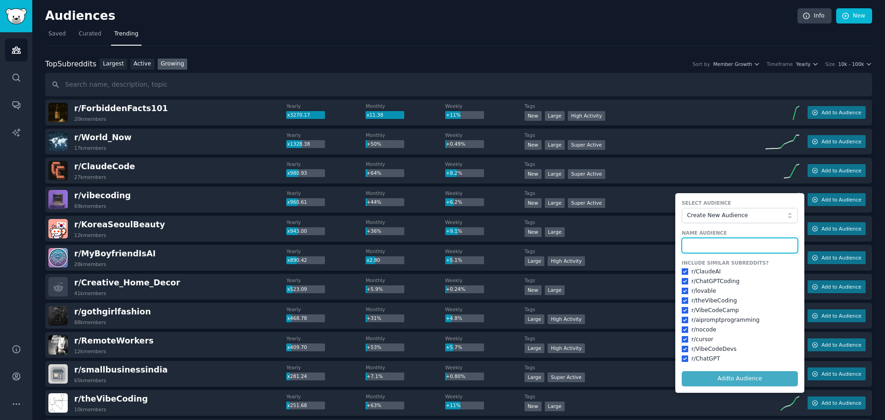
click at [721, 244] on input "text" at bounding box center [740, 246] width 116 height 16
type input "Vibe Coding"
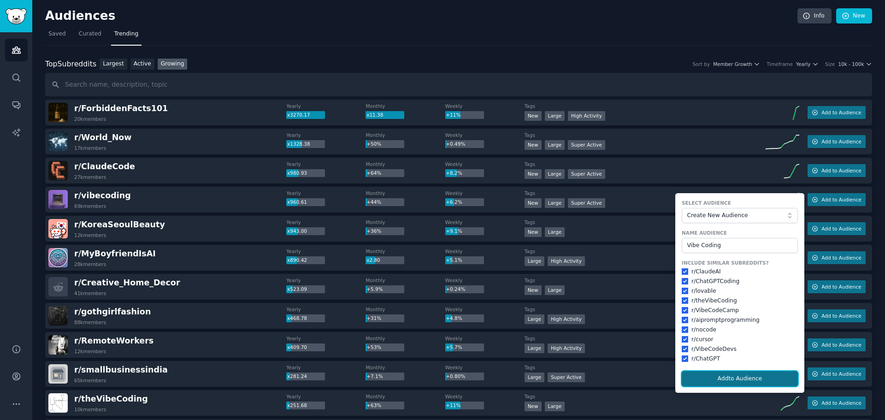
click at [742, 379] on button "Add to Audience" at bounding box center [740, 379] width 116 height 16
checkbox input "false"
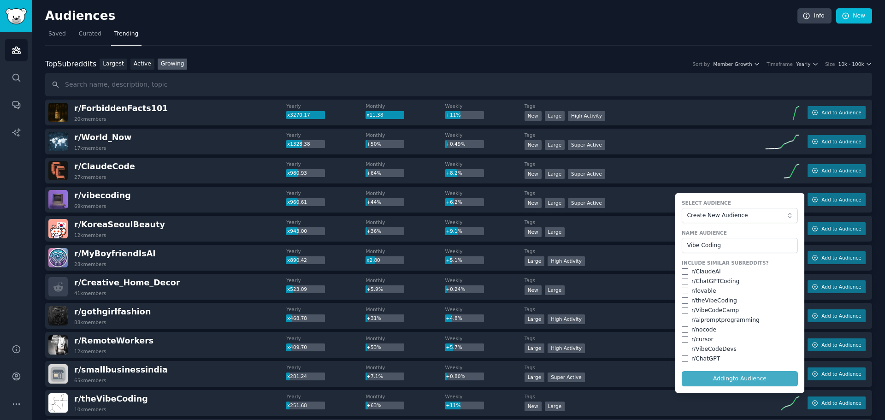
checkbox input "false"
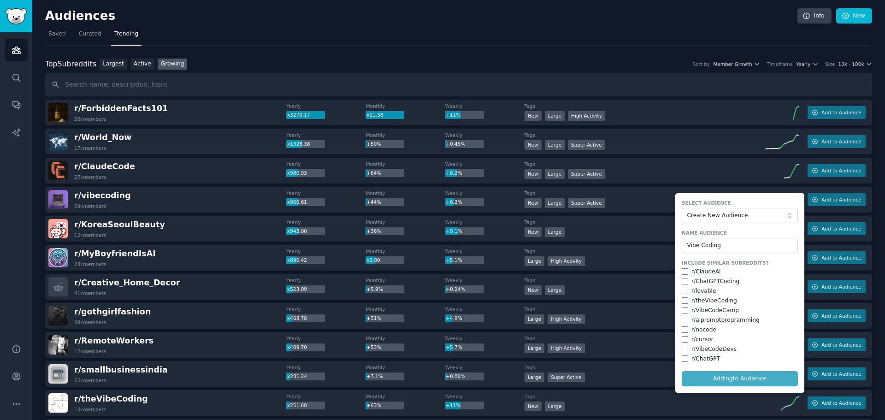
checkbox input "false"
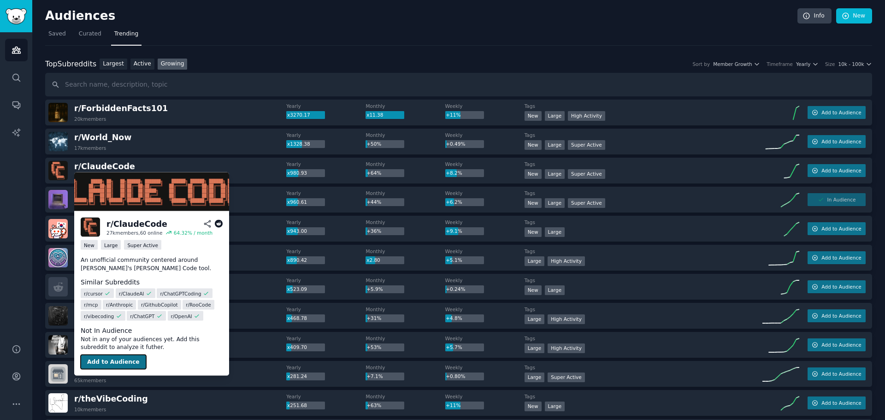
click at [130, 361] on button "Add to Audience" at bounding box center [113, 362] width 65 height 15
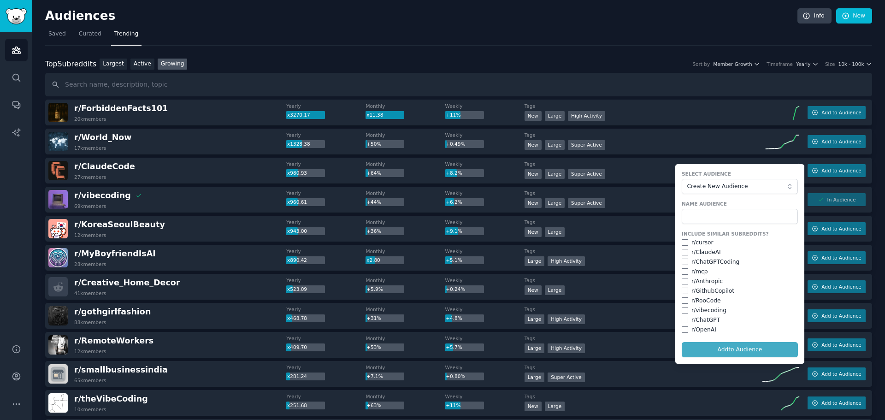
click at [752, 178] on div "Select Audience Create New Audience" at bounding box center [740, 183] width 116 height 24
click at [753, 185] on span "Create New Audience" at bounding box center [737, 187] width 101 height 8
click at [752, 171] on label "Select Audience" at bounding box center [740, 174] width 116 height 6
click at [683, 255] on input "checkbox" at bounding box center [685, 252] width 6 height 6
checkbox input "true"
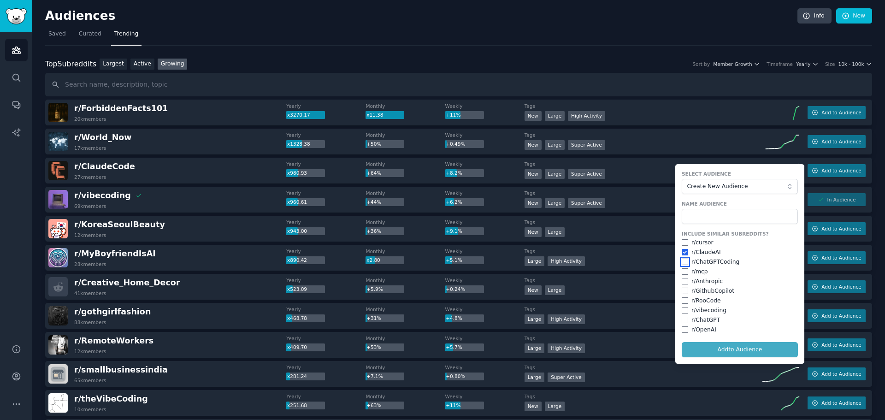
click at [683, 264] on input "checkbox" at bounding box center [685, 262] width 6 height 6
checkbox input "true"
click at [684, 272] on input "checkbox" at bounding box center [685, 271] width 6 height 6
checkbox input "true"
click at [685, 276] on div "Include Similar Subreddits? r/ cursor r/ [PERSON_NAME] r/ ChatGPTCoding r/ mcp …" at bounding box center [740, 282] width 116 height 103
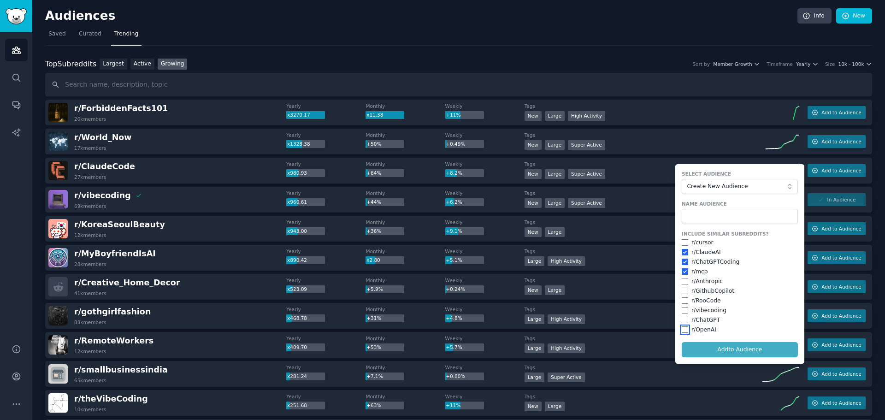
click at [682, 330] on input "checkbox" at bounding box center [685, 330] width 6 height 6
checkbox input "true"
click at [682, 321] on input "checkbox" at bounding box center [685, 320] width 6 height 6
checkbox input "true"
click at [683, 311] on input "checkbox" at bounding box center [685, 310] width 6 height 6
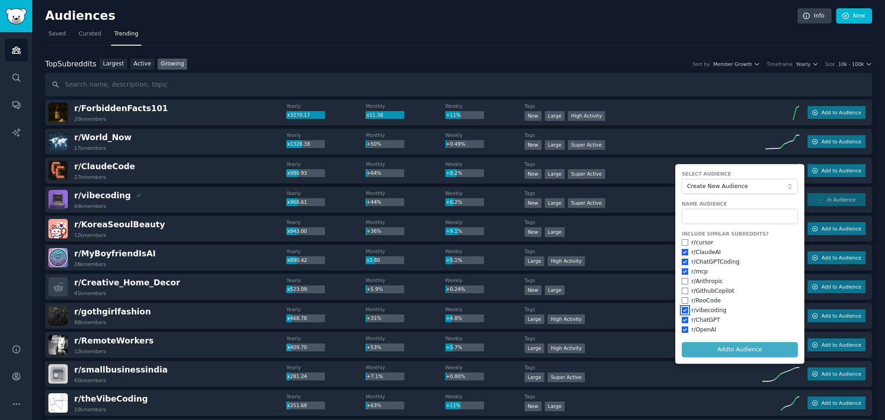
checkbox input "true"
click at [685, 296] on div "Include Similar Subreddits? r/ cursor r/ [PERSON_NAME] r/ ChatGPTCoding r/ mcp …" at bounding box center [740, 282] width 116 height 103
click at [683, 302] on input "checkbox" at bounding box center [685, 300] width 6 height 6
checkbox input "true"
click at [682, 288] on input "checkbox" at bounding box center [685, 291] width 6 height 6
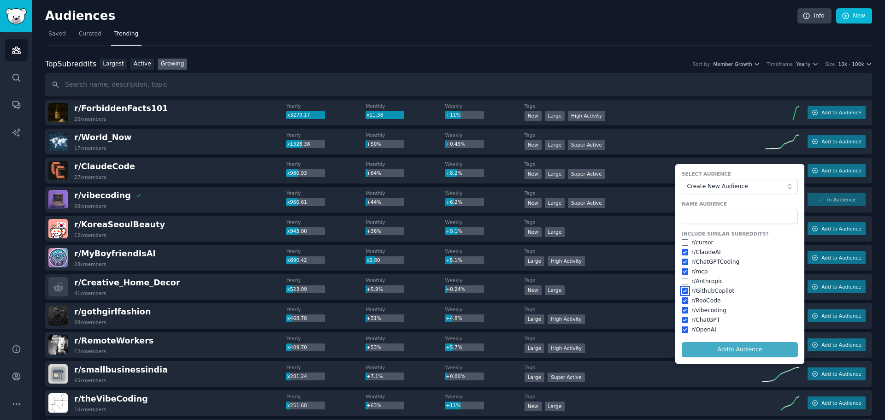
checkbox input "true"
click at [682, 282] on input "checkbox" at bounding box center [685, 281] width 6 height 6
checkbox input "true"
click at [683, 241] on input "checkbox" at bounding box center [685, 242] width 6 height 6
checkbox input "true"
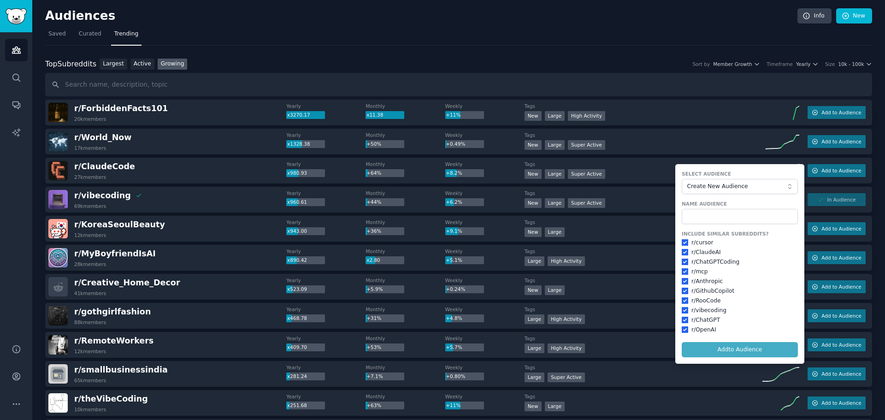
click at [711, 350] on form "Select Audience Create New Audience Name Audience Include Similar Subreddits? r…" at bounding box center [740, 264] width 129 height 200
click at [735, 343] on form "Select Audience Create New Audience Name Audience Include Similar Subreddits? r…" at bounding box center [740, 264] width 129 height 200
click at [754, 224] on input "text" at bounding box center [740, 217] width 116 height 16
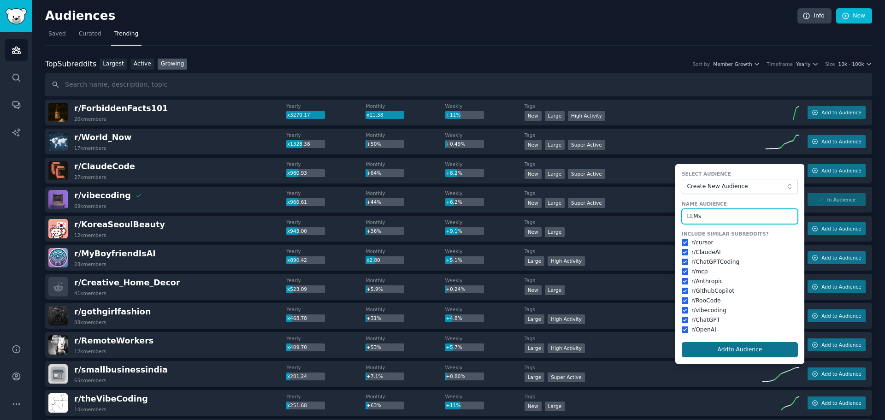
type input "LLMs"
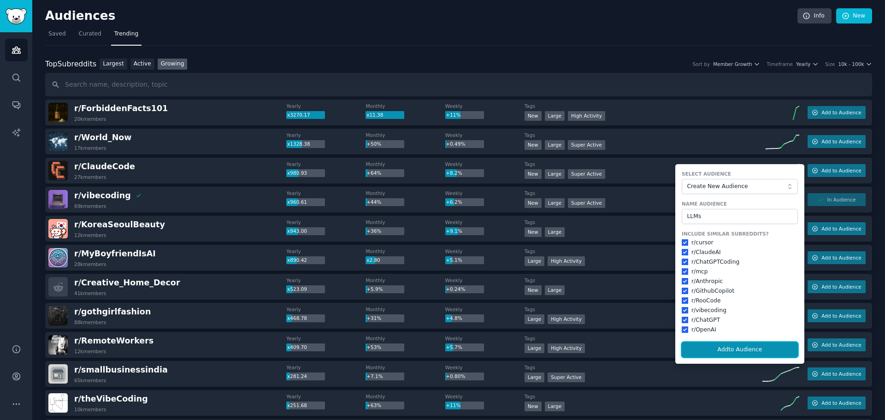
click at [756, 354] on button "Add to Audience" at bounding box center [740, 350] width 116 height 16
checkbox input "false"
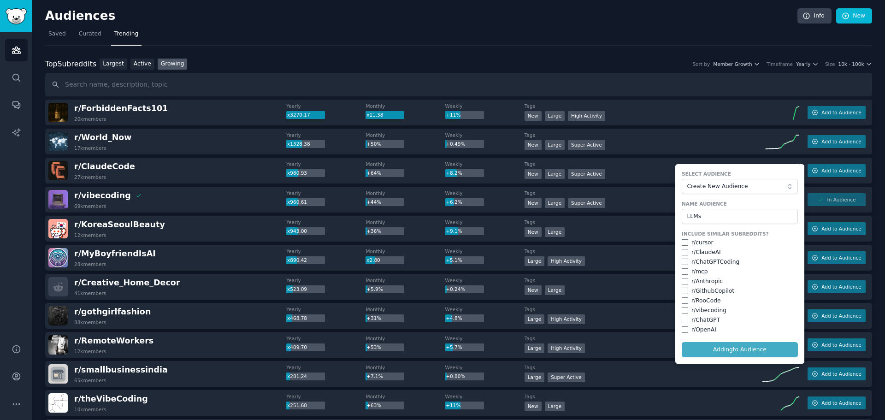
checkbox input "false"
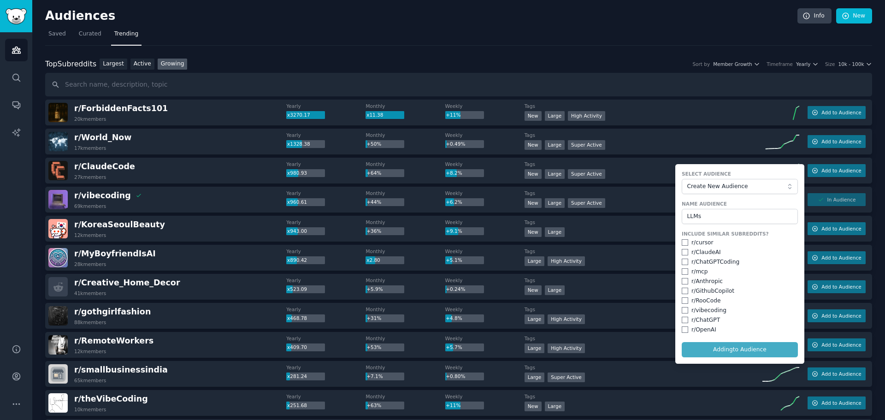
checkbox input "false"
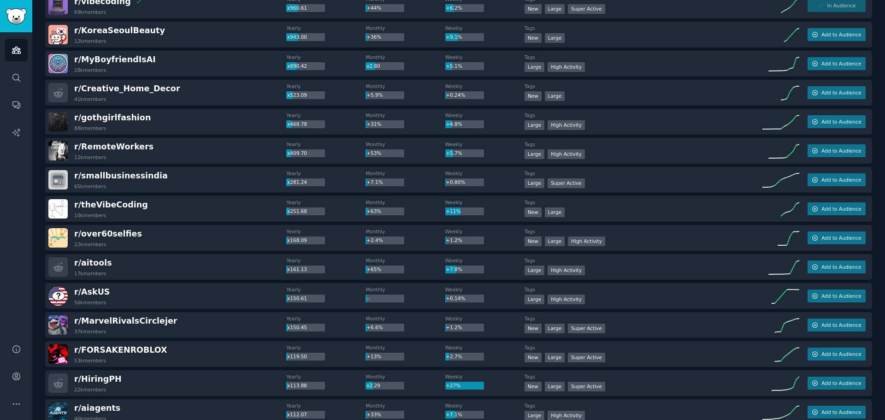
scroll to position [138, 0]
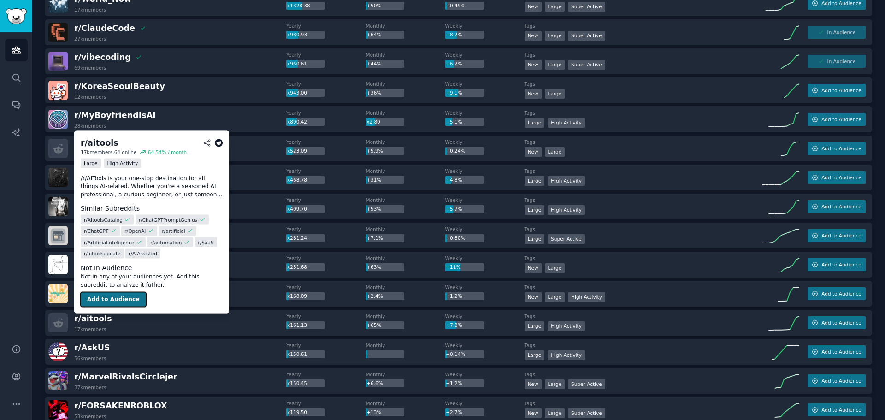
click at [130, 299] on button "Add to Audience" at bounding box center [113, 299] width 65 height 15
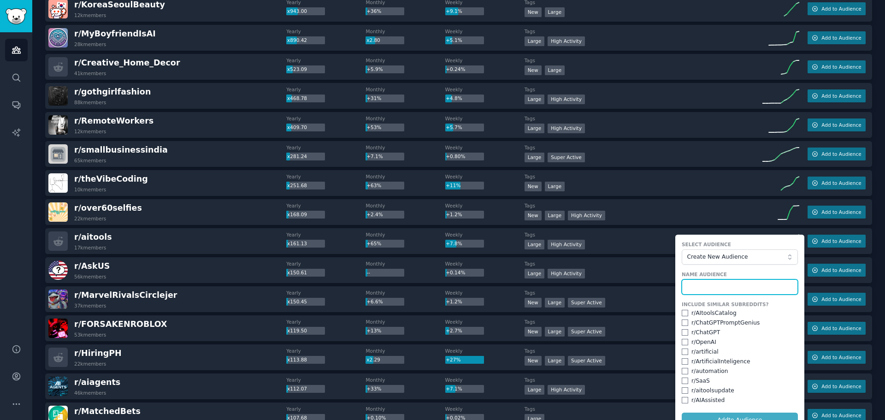
scroll to position [277, 0]
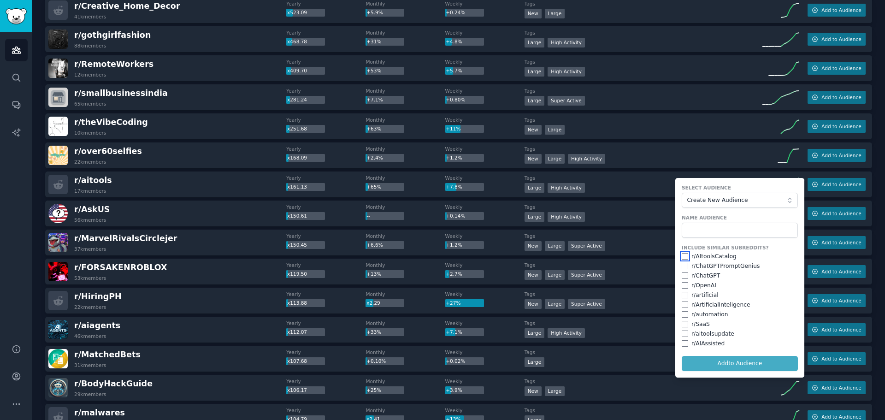
click at [683, 257] on input "checkbox" at bounding box center [685, 256] width 6 height 6
checkbox input "true"
click at [684, 270] on div "Include Similar Subreddits? r/ AItoolsCatalog r/ ChatGPTPromptGenius r/ ChatGPT…" at bounding box center [740, 295] width 116 height 103
click at [684, 265] on input "checkbox" at bounding box center [685, 266] width 6 height 6
checkbox input "true"
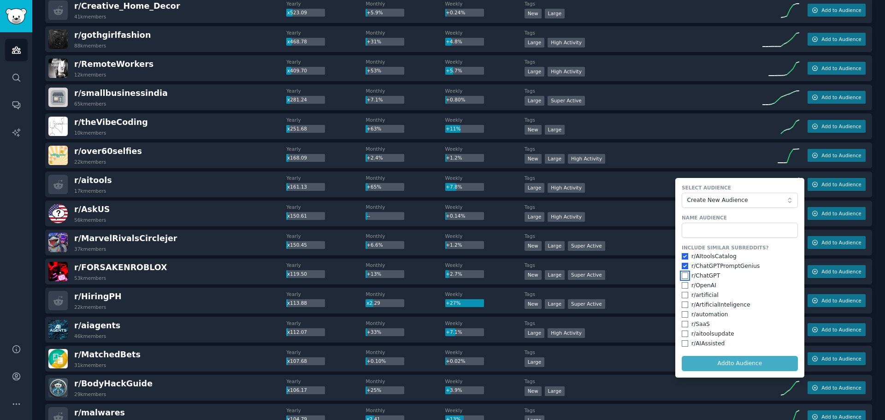
click at [683, 273] on input "checkbox" at bounding box center [685, 276] width 6 height 6
checkbox input "true"
click at [683, 286] on input "checkbox" at bounding box center [685, 285] width 6 height 6
checkbox input "true"
click at [684, 334] on input "checkbox" at bounding box center [685, 334] width 6 height 6
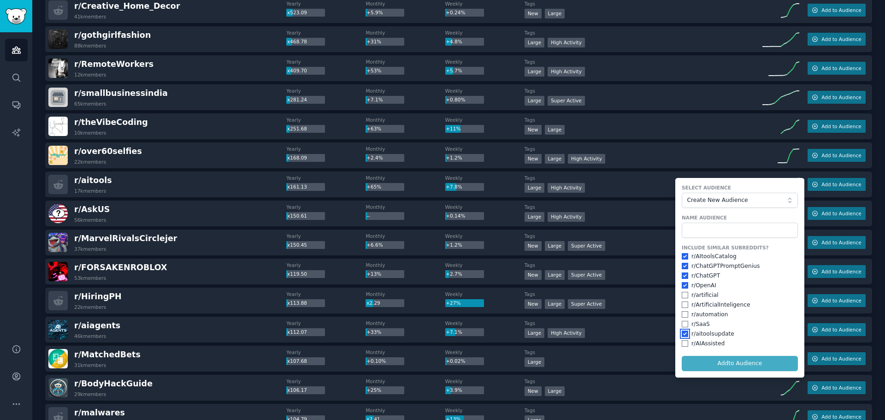
checkbox input "true"
click at [685, 288] on input "checkbox" at bounding box center [685, 285] width 6 height 6
checkbox input "false"
click at [686, 279] on input "checkbox" at bounding box center [685, 276] width 6 height 6
checkbox input "false"
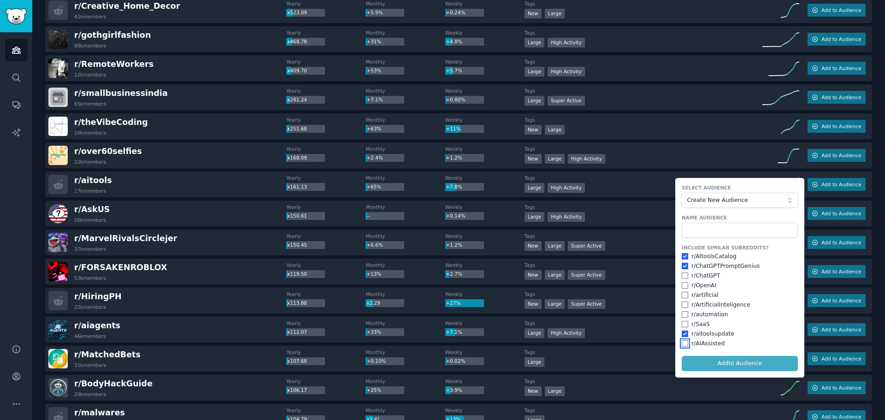
click at [684, 344] on input "checkbox" at bounding box center [685, 343] width 6 height 6
checkbox input "true"
click at [682, 315] on input "checkbox" at bounding box center [685, 314] width 6 height 6
checkbox input "true"
click at [683, 306] on input "checkbox" at bounding box center [685, 305] width 6 height 6
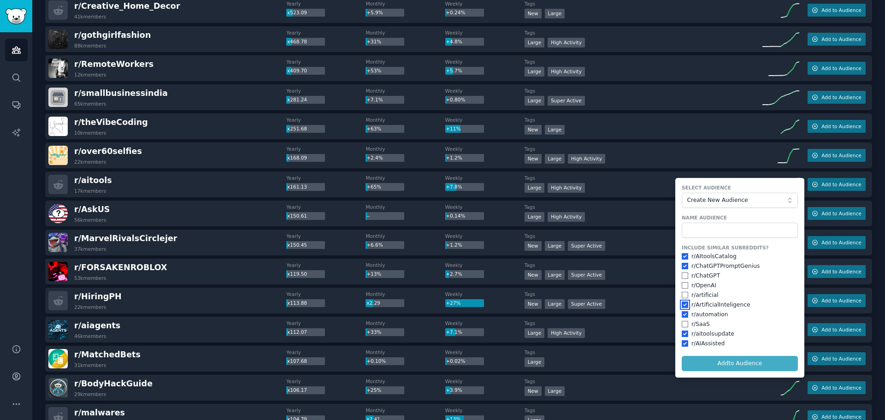
click at [684, 306] on input "checkbox" at bounding box center [685, 305] width 6 height 6
checkbox input "false"
click at [682, 267] on input "checkbox" at bounding box center [685, 266] width 6 height 6
checkbox input "false"
click at [740, 234] on input "text" at bounding box center [740, 231] width 116 height 16
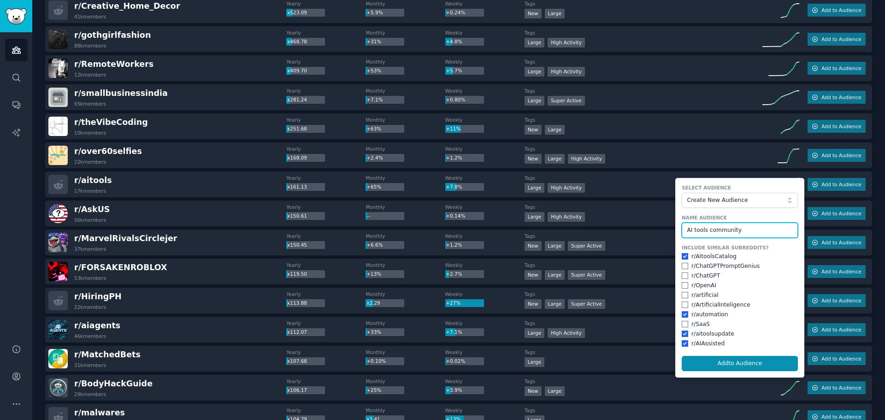
type input "AI tools community"
click at [682, 356] on button "Add to Audience" at bounding box center [740, 364] width 116 height 16
checkbox input "false"
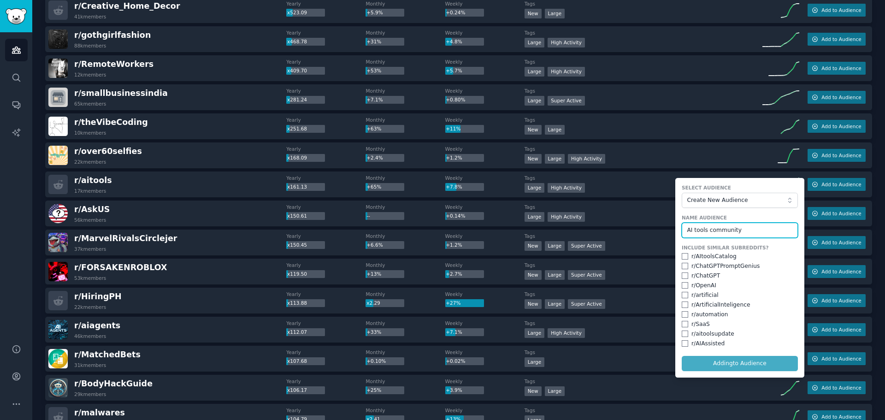
checkbox input "false"
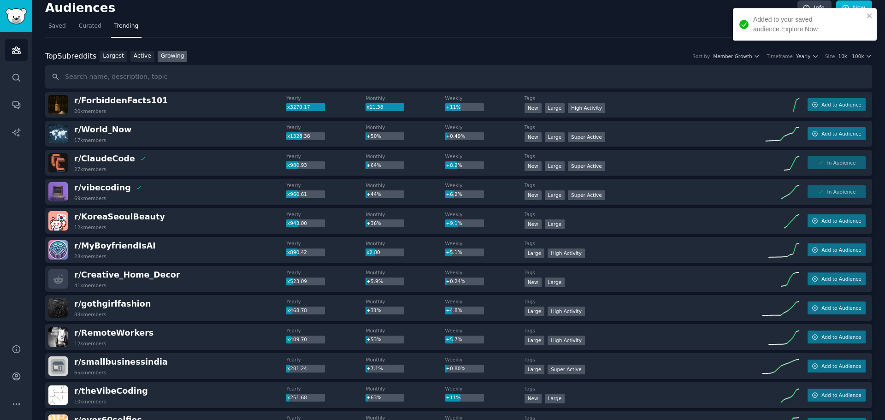
scroll to position [0, 0]
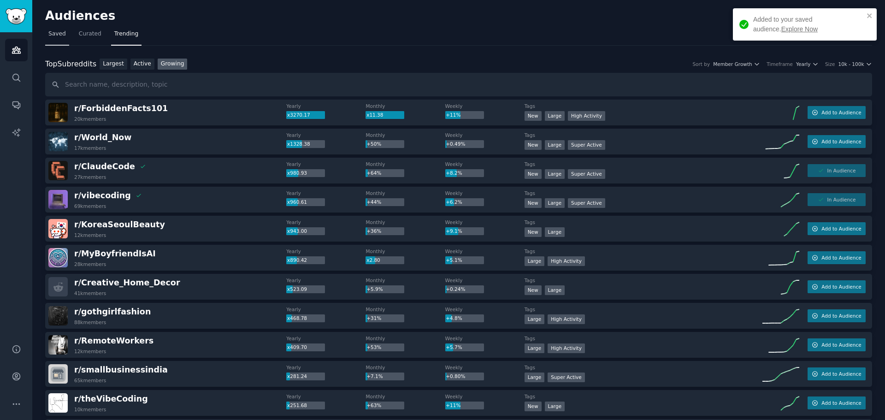
click at [59, 32] on span "Saved" at bounding box center [57, 34] width 18 height 8
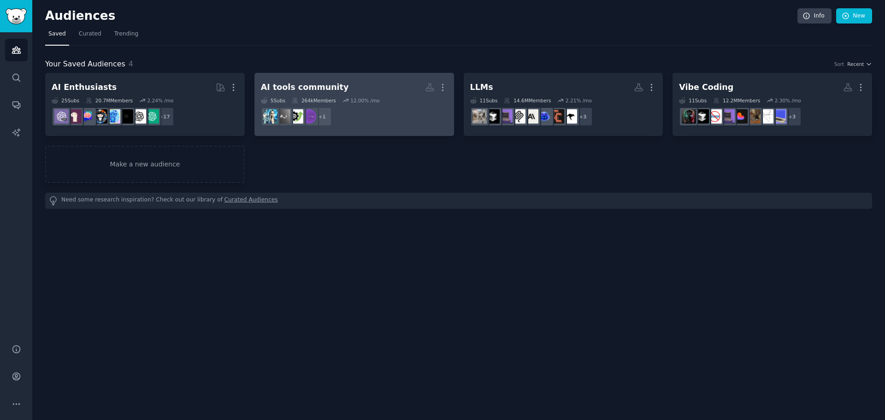
click at [401, 116] on dd "+ 1" at bounding box center [354, 117] width 187 height 26
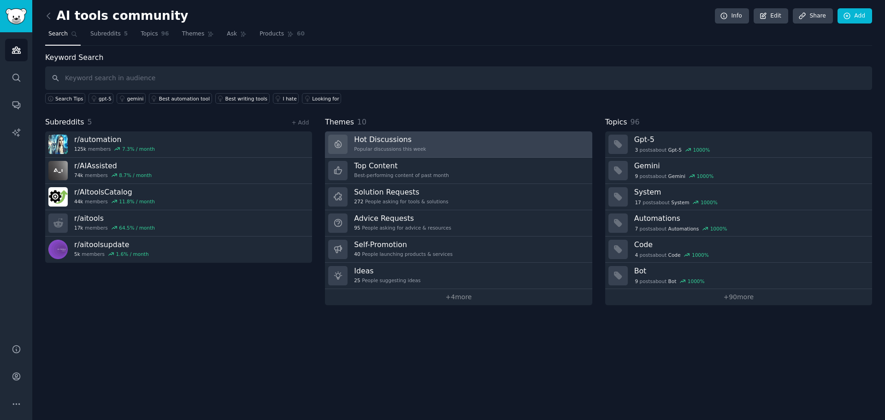
click at [471, 137] on link "Hot Discussions Popular discussions this week" at bounding box center [458, 144] width 267 height 26
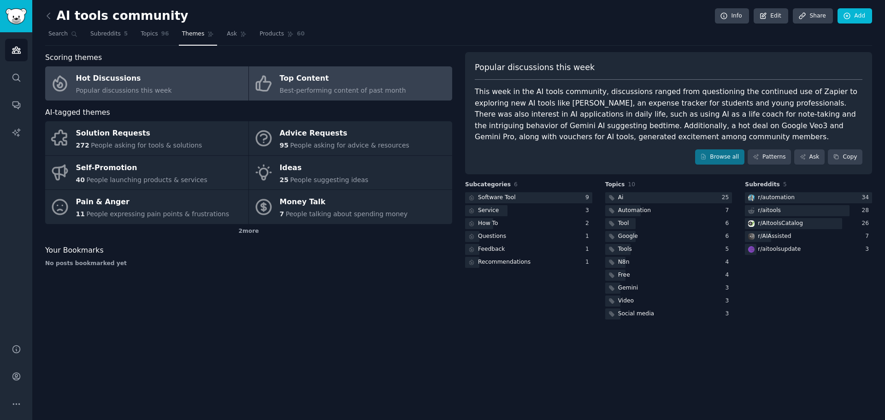
click at [301, 79] on div "Top Content" at bounding box center [343, 78] width 126 height 15
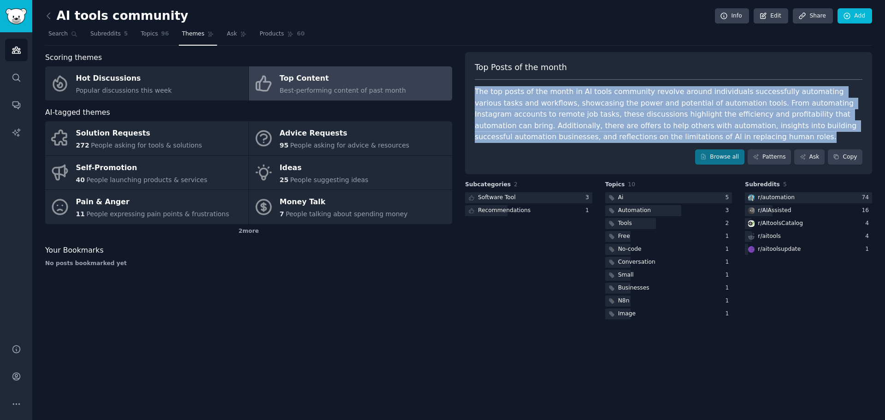
drag, startPoint x: 622, startPoint y: 142, endPoint x: 469, endPoint y: 90, distance: 161.6
click at [469, 90] on div "Top Posts of the month The top posts of the month in AI tools community revolve…" at bounding box center [668, 113] width 407 height 123
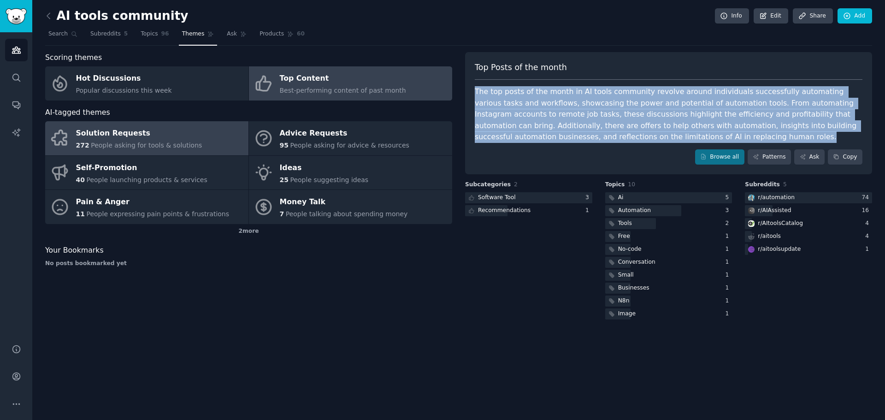
click at [179, 143] on span "People asking for tools & solutions" at bounding box center [146, 145] width 111 height 7
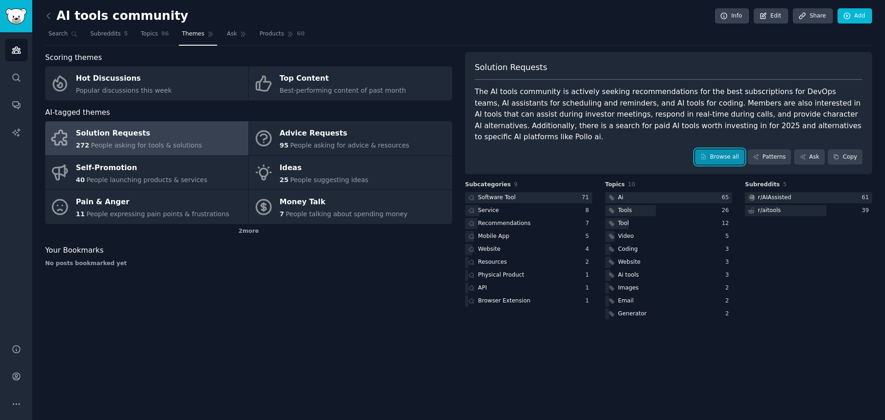
click at [736, 149] on link "Browse all" at bounding box center [719, 157] width 49 height 16
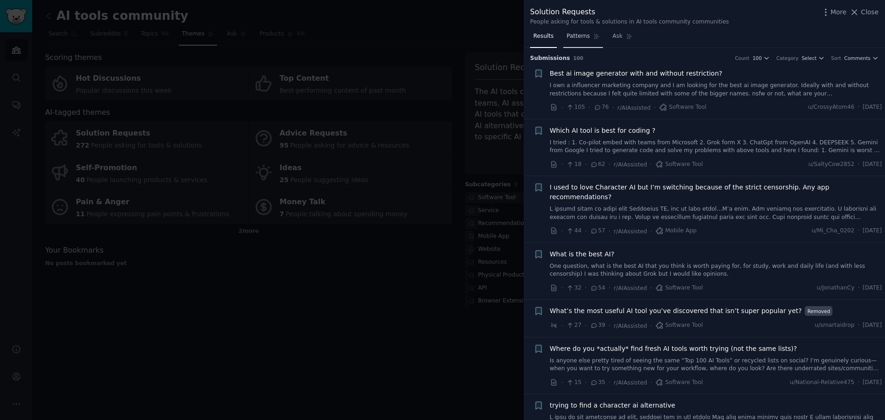
drag, startPoint x: 575, startPoint y: 36, endPoint x: 582, endPoint y: 47, distance: 12.9
click at [574, 36] on span "Patterns" at bounding box center [578, 36] width 23 height 8
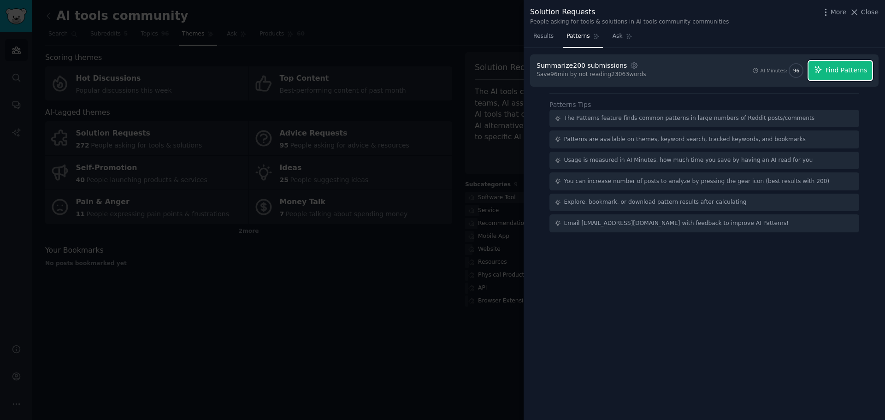
click at [854, 73] on span "Find Patterns" at bounding box center [847, 70] width 42 height 10
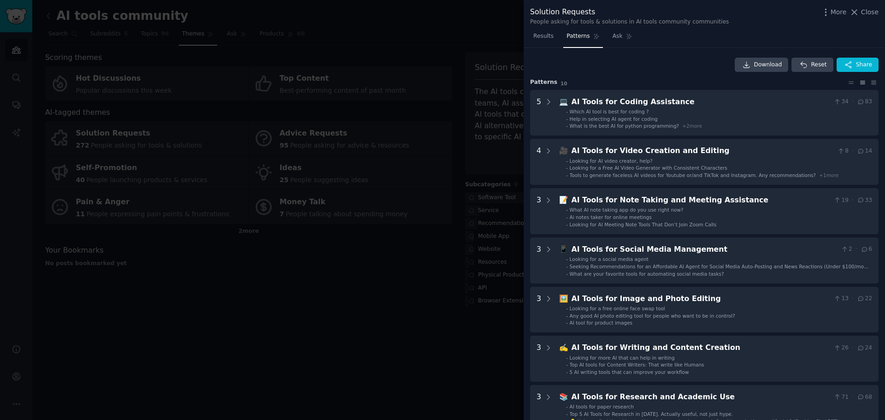
click at [444, 276] on div at bounding box center [442, 210] width 885 height 420
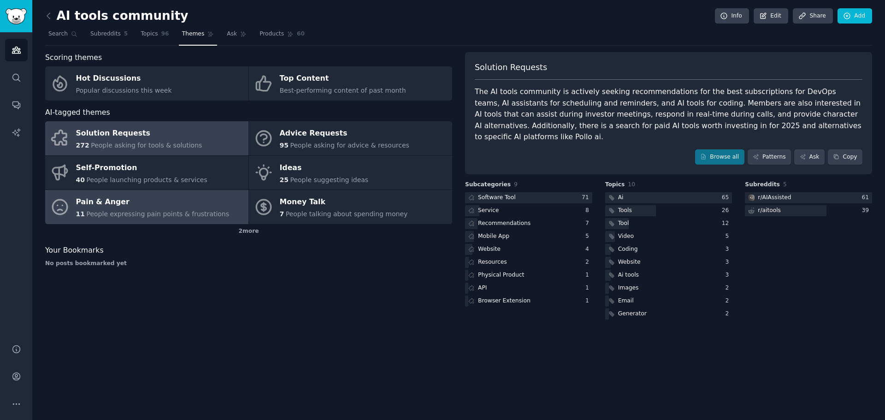
click at [148, 208] on div "Pain & Anger" at bounding box center [153, 202] width 154 height 15
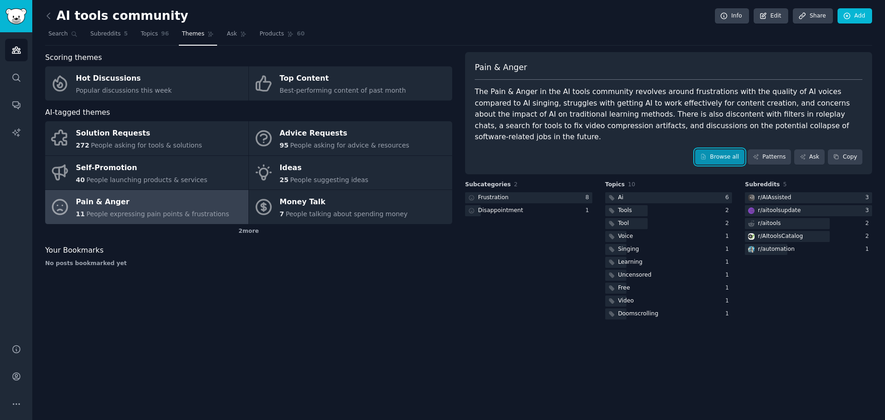
click at [707, 154] on icon at bounding box center [704, 157] width 6 height 6
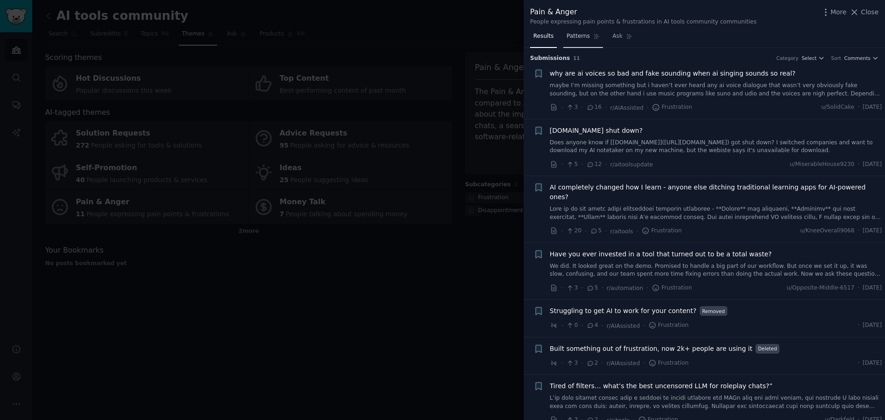
click at [564, 42] on link "Patterns" at bounding box center [583, 38] width 39 height 19
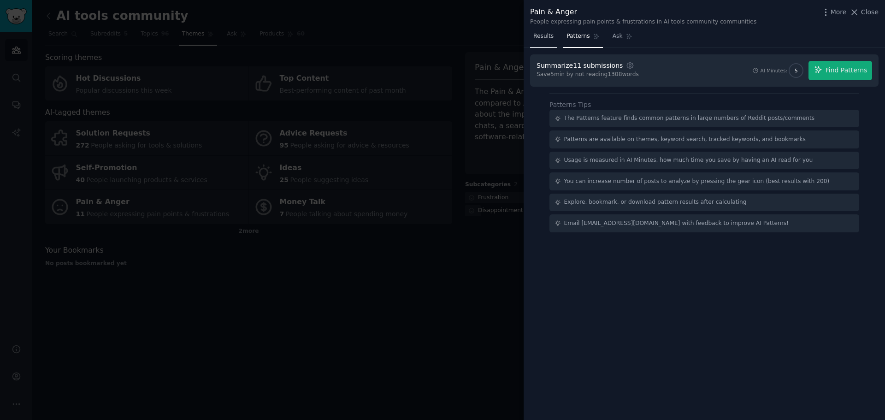
click at [546, 41] on link "Results" at bounding box center [543, 38] width 27 height 19
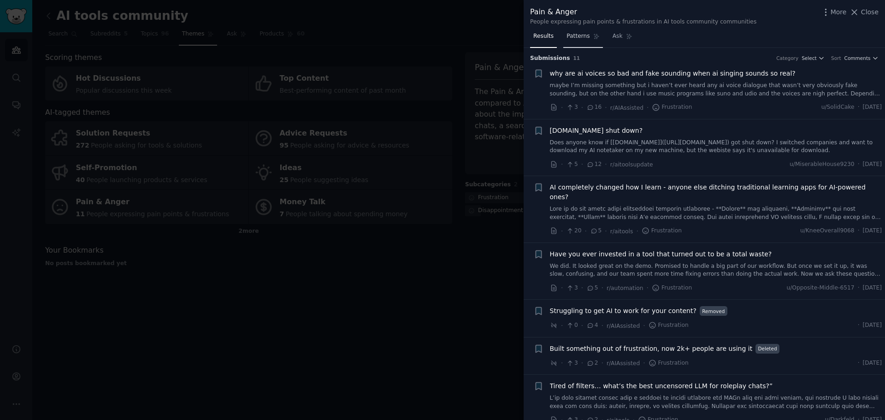
click at [584, 43] on link "Patterns" at bounding box center [583, 38] width 39 height 19
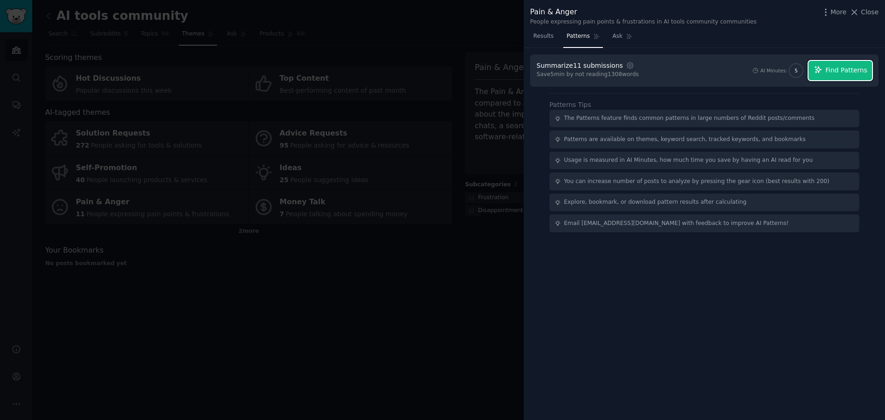
click at [861, 73] on span "Find Patterns" at bounding box center [847, 70] width 42 height 10
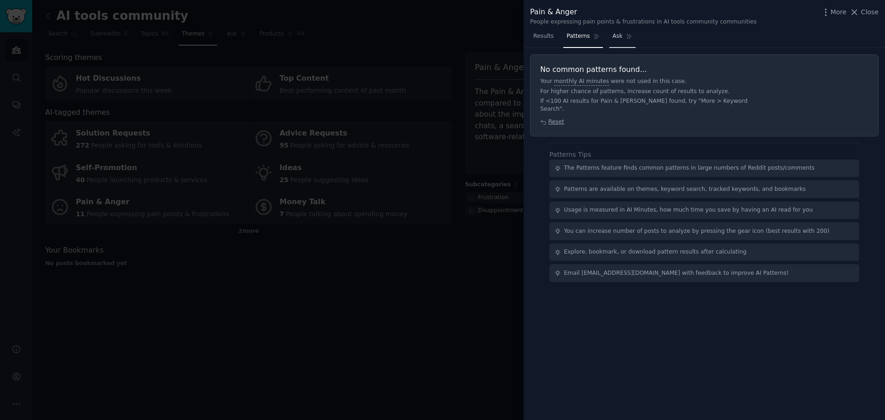
click at [613, 38] on span "Ask" at bounding box center [618, 36] width 10 height 8
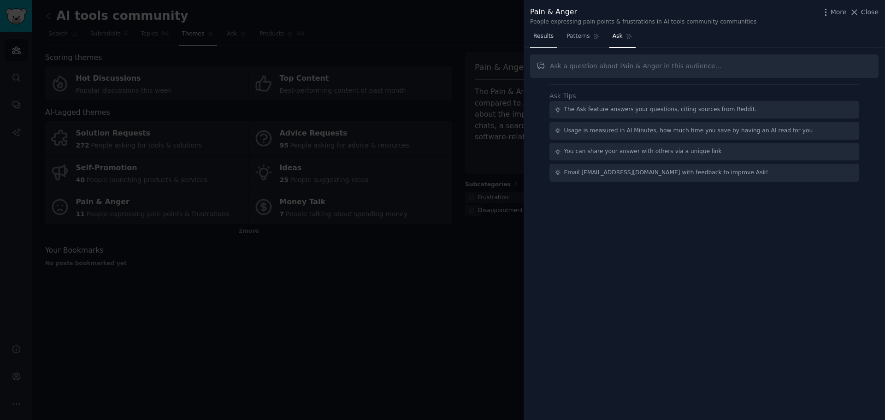
click at [547, 35] on span "Results" at bounding box center [544, 36] width 20 height 8
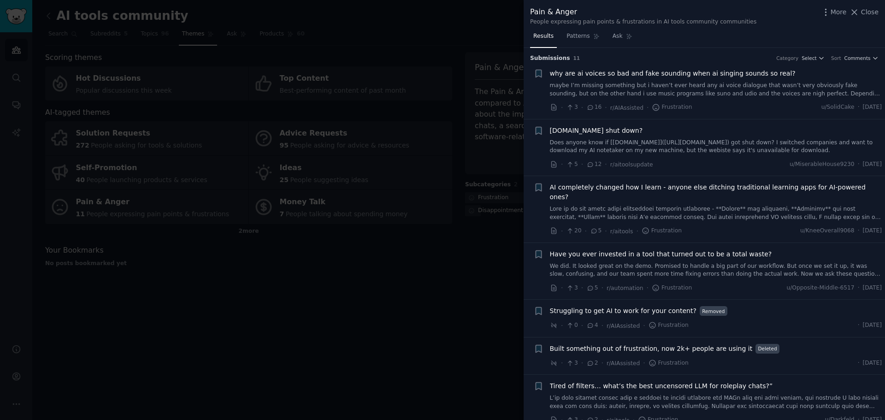
click at [348, 285] on div at bounding box center [442, 210] width 885 height 420
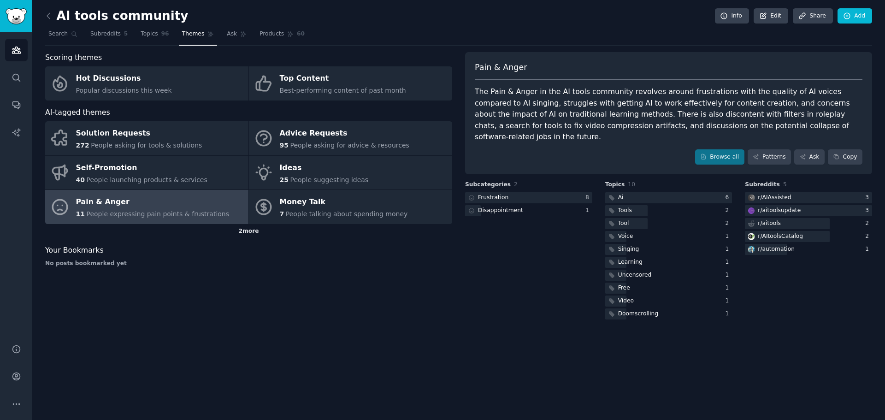
click at [189, 226] on div "2 more" at bounding box center [248, 231] width 407 height 15
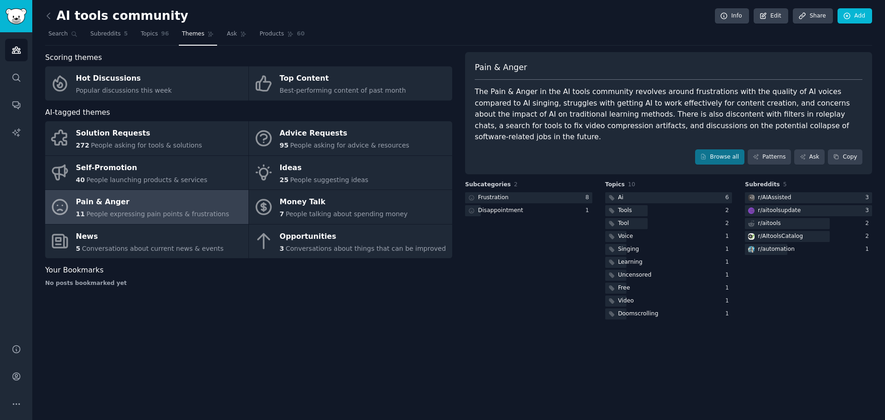
click at [190, 214] on span "People expressing pain points & frustrations" at bounding box center [157, 213] width 143 height 7
click at [190, 213] on span "People expressing pain points & frustrations" at bounding box center [157, 213] width 143 height 7
click at [190, 212] on span "People expressing pain points & frustrations" at bounding box center [157, 213] width 143 height 7
click at [718, 149] on link "Browse all" at bounding box center [719, 157] width 49 height 16
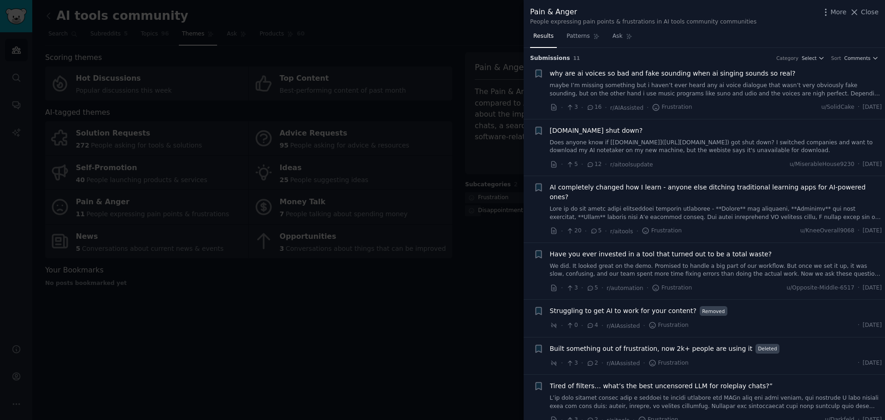
click at [419, 337] on div at bounding box center [442, 210] width 885 height 420
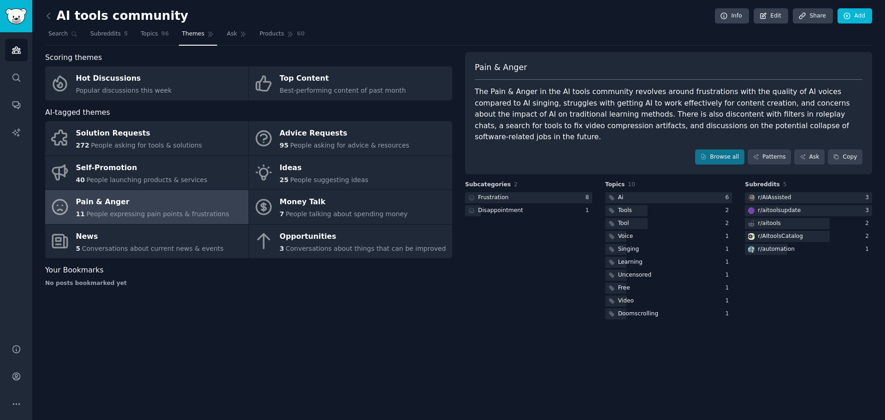
click at [43, 21] on div "AI tools community Info Edit Share Add Search Subreddits 5 Topics 96 Themes Ask…" at bounding box center [458, 210] width 853 height 420
click at [48, 16] on icon at bounding box center [48, 16] width 3 height 6
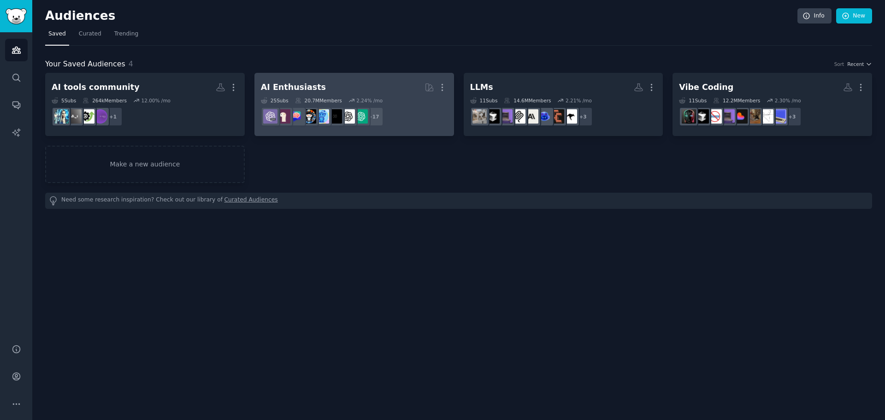
click at [431, 125] on dd "r/ChatGPTPromptGenius + 17" at bounding box center [354, 117] width 187 height 26
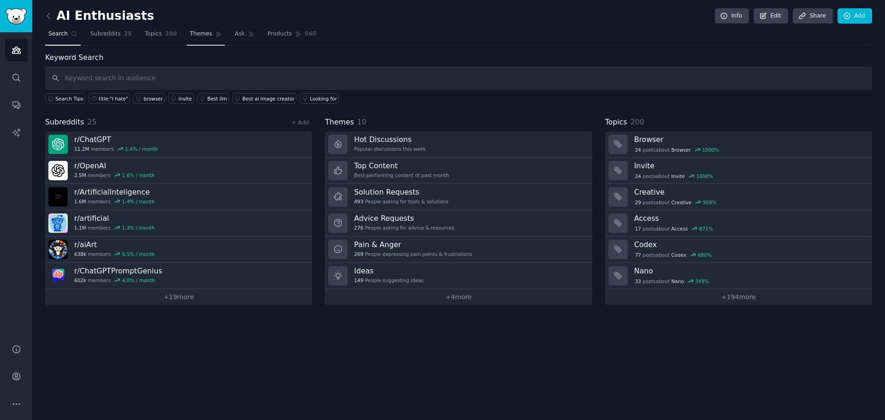
click at [207, 39] on link "Themes" at bounding box center [206, 36] width 39 height 19
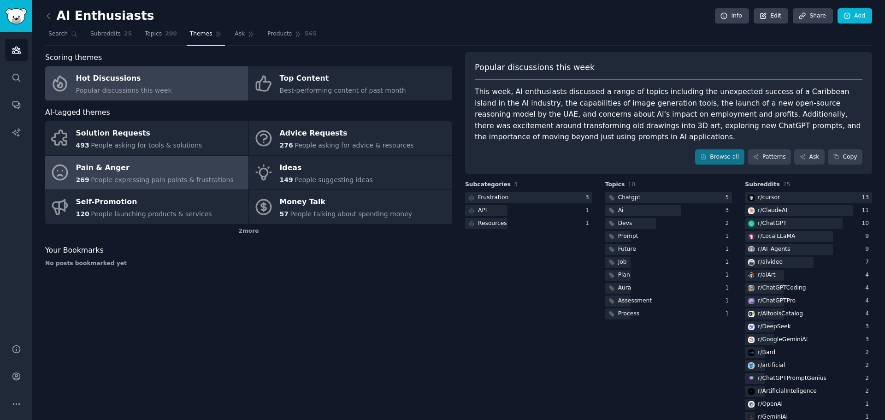
click at [170, 170] on div "Pain & Anger" at bounding box center [155, 167] width 158 height 15
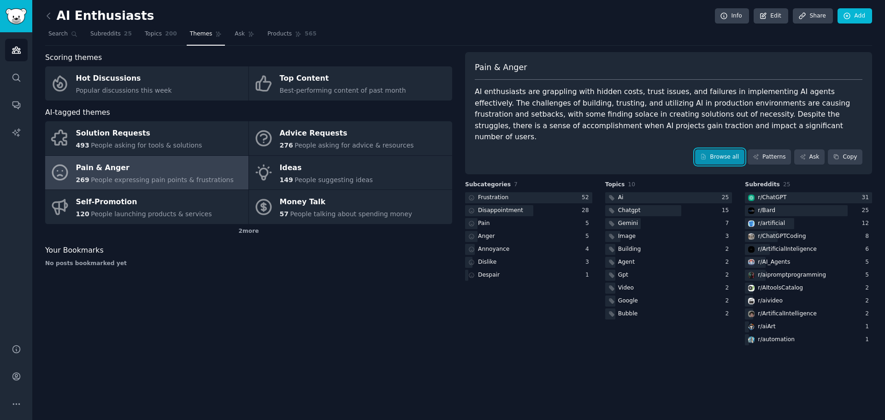
click at [731, 149] on link "Browse all" at bounding box center [719, 157] width 49 height 16
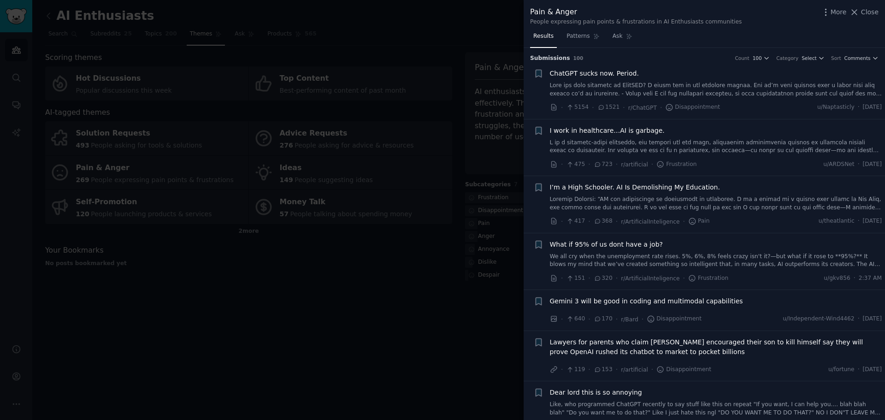
click at [730, 151] on link at bounding box center [716, 147] width 333 height 16
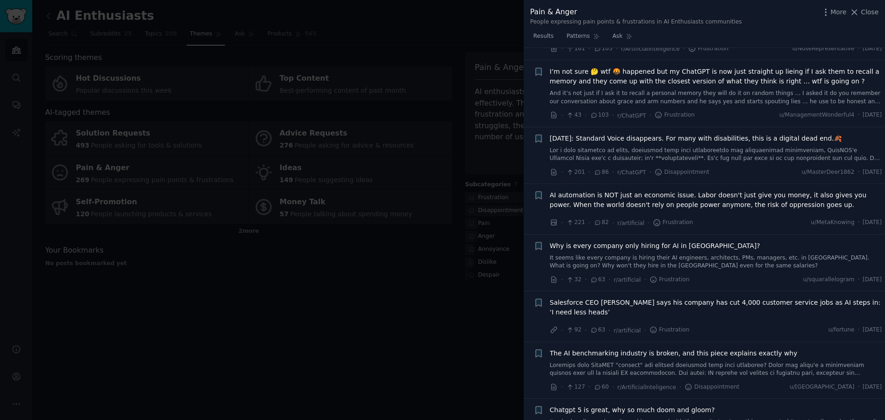
scroll to position [1317, 0]
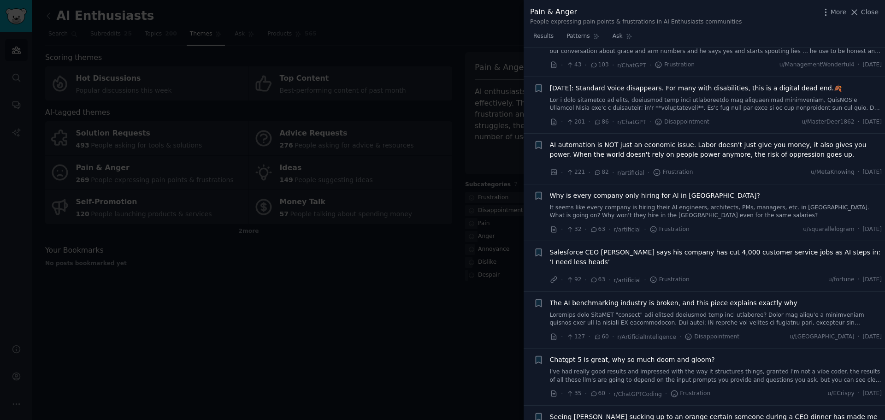
click at [328, 343] on div at bounding box center [442, 210] width 885 height 420
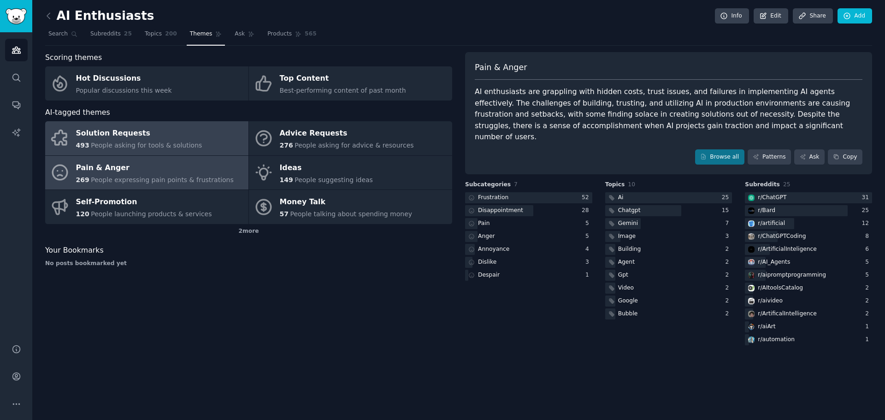
click at [160, 140] on div "Solution Requests" at bounding box center [139, 133] width 126 height 15
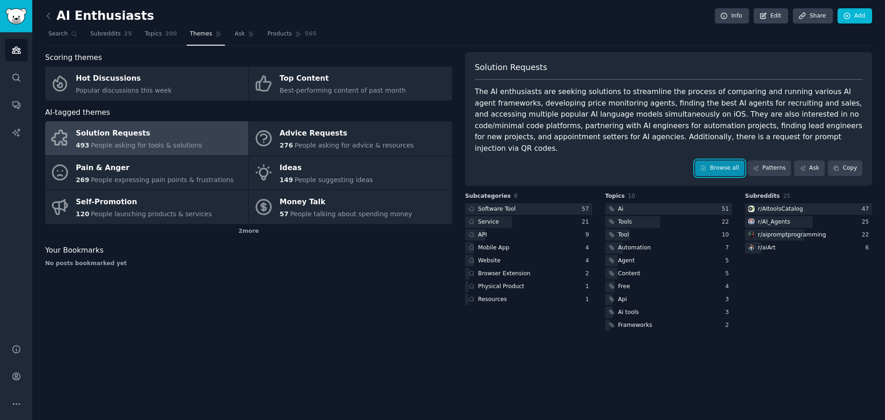
click at [739, 160] on link "Browse all" at bounding box center [719, 168] width 49 height 16
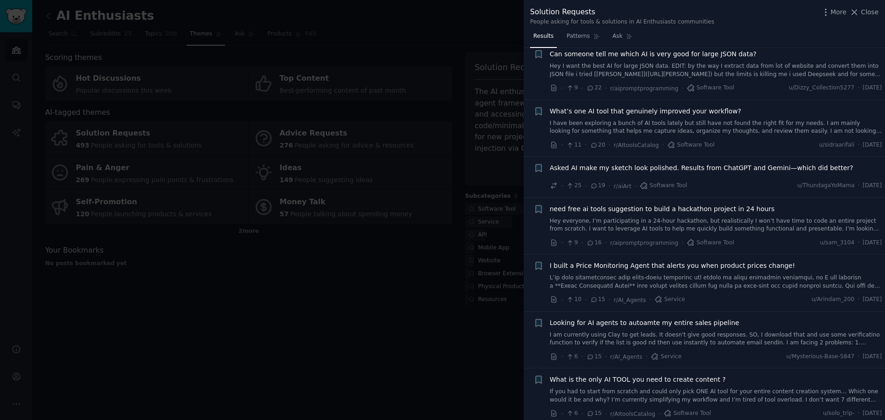
scroll to position [369, 0]
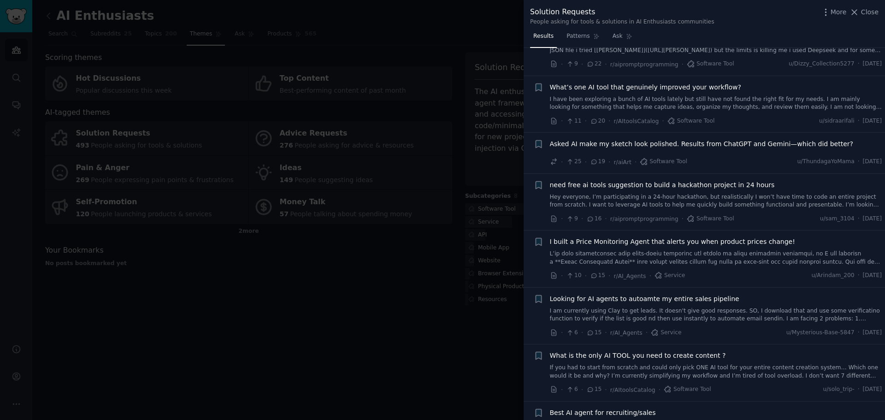
click at [473, 336] on div at bounding box center [442, 210] width 885 height 420
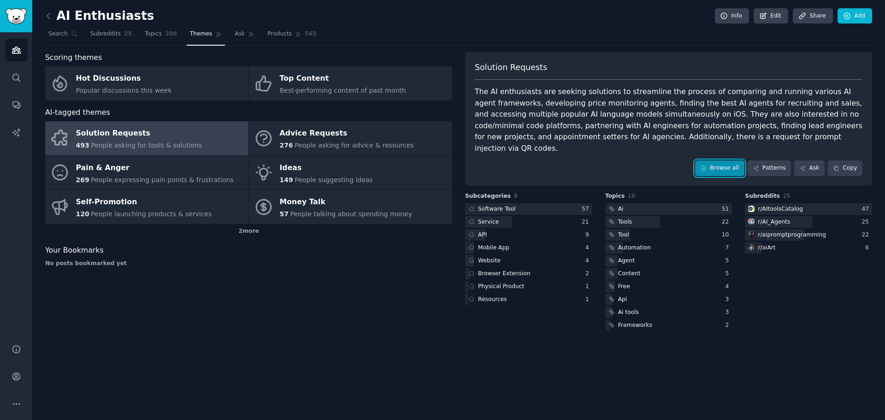
click at [730, 160] on link "Browse all" at bounding box center [719, 168] width 49 height 16
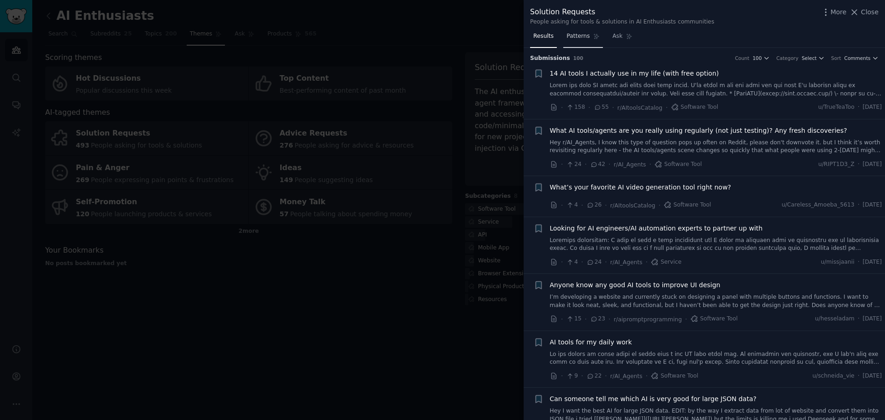
click at [581, 39] on span "Patterns" at bounding box center [578, 36] width 23 height 8
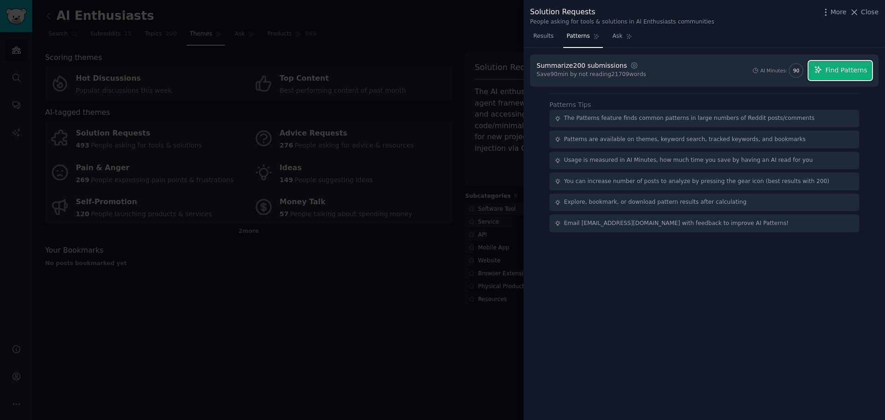
click at [852, 68] on span "Find Patterns" at bounding box center [847, 70] width 42 height 10
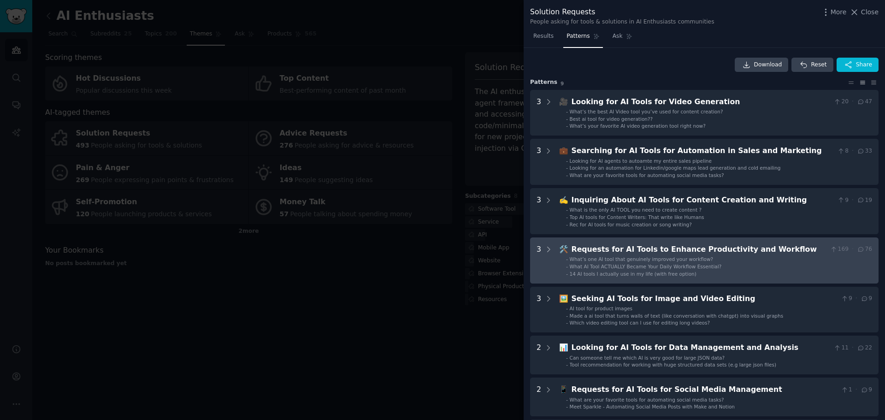
click at [736, 255] on div "Requests for AI Tools to Enhance Productivity and Workflow" at bounding box center [699, 250] width 255 height 12
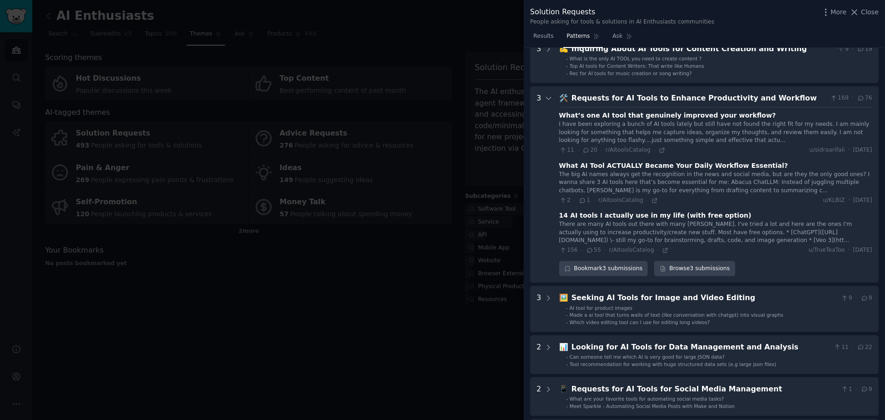
scroll to position [97, 0]
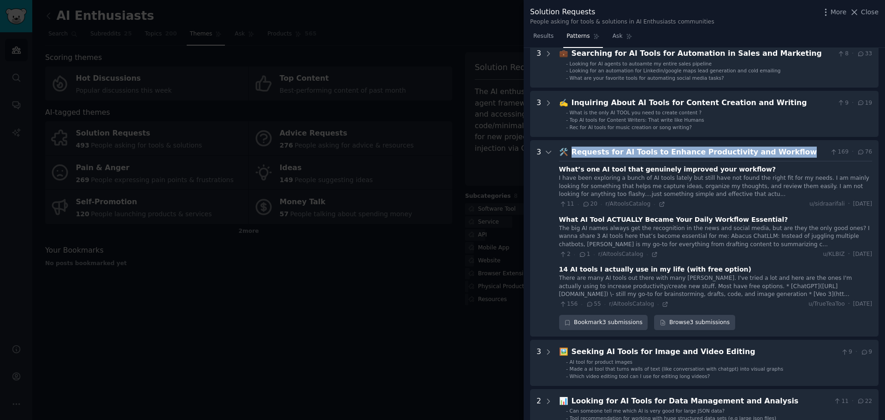
drag, startPoint x: 774, startPoint y: 152, endPoint x: 570, endPoint y: 153, distance: 204.3
click at [570, 153] on div "🛠️ Requests for AI Tools to Enhance Productivity and Workflow 169 · 76" at bounding box center [715, 153] width 313 height 12
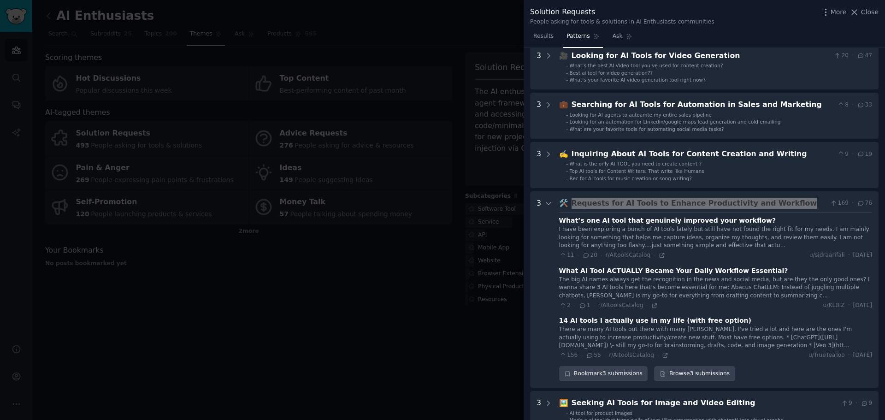
scroll to position [0, 0]
